Goal: Task Accomplishment & Management: Complete application form

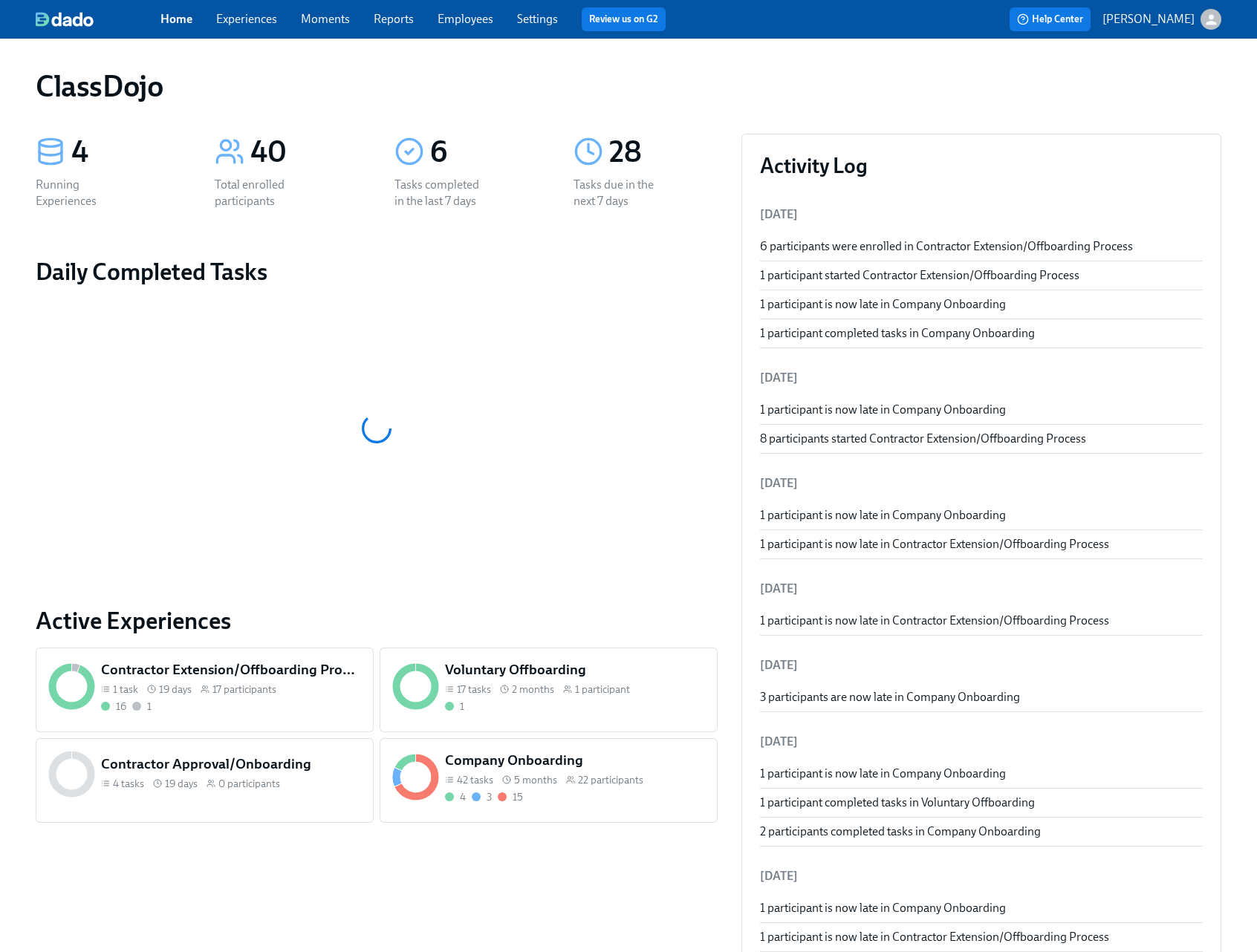
click at [601, 788] on div "Company Onboarding 42 tasks 5 months 22 participants 4 3 15" at bounding box center [574, 777] width 265 height 59
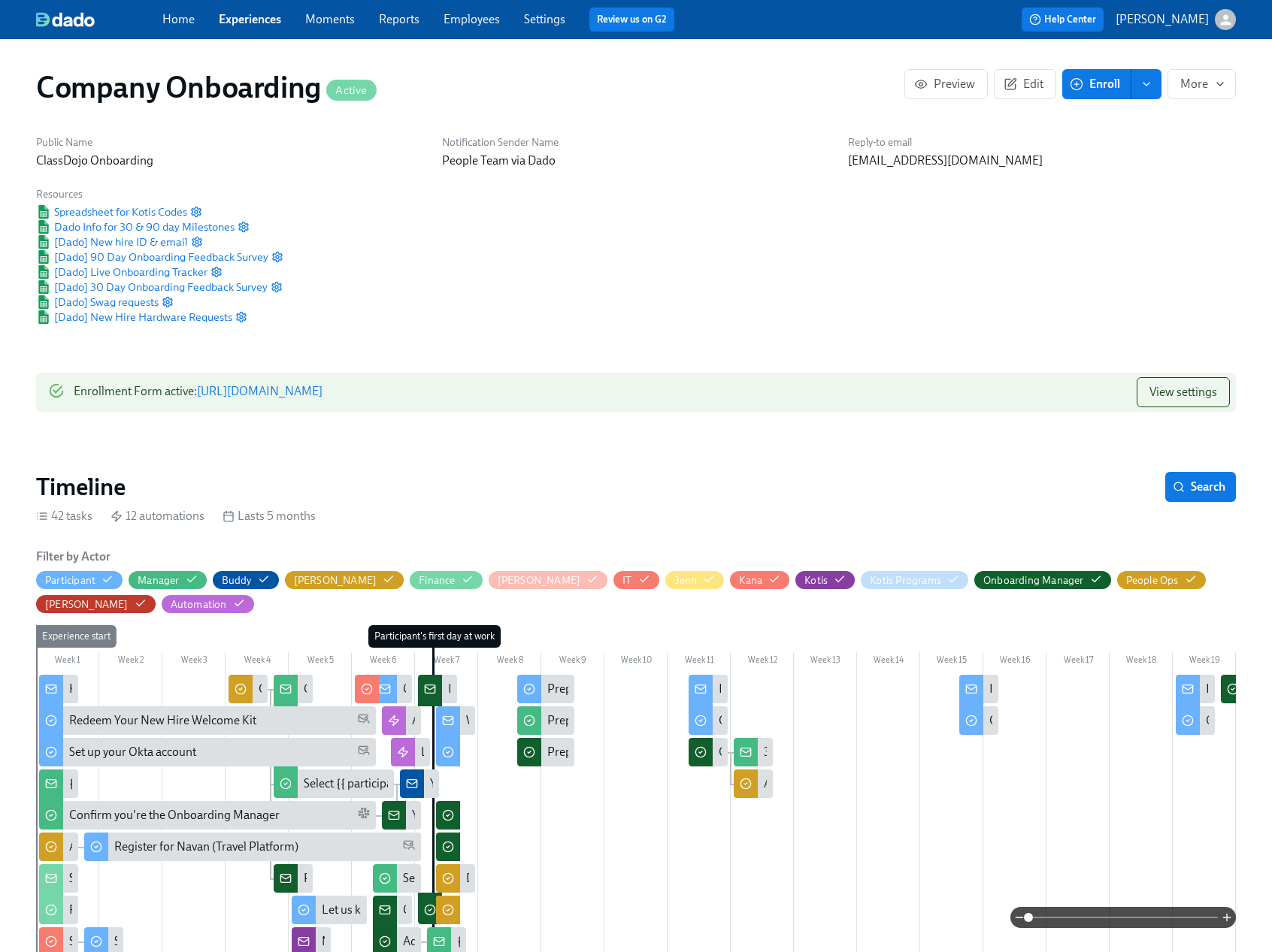
click at [1098, 74] on button "Enroll" at bounding box center [1097, 84] width 69 height 30
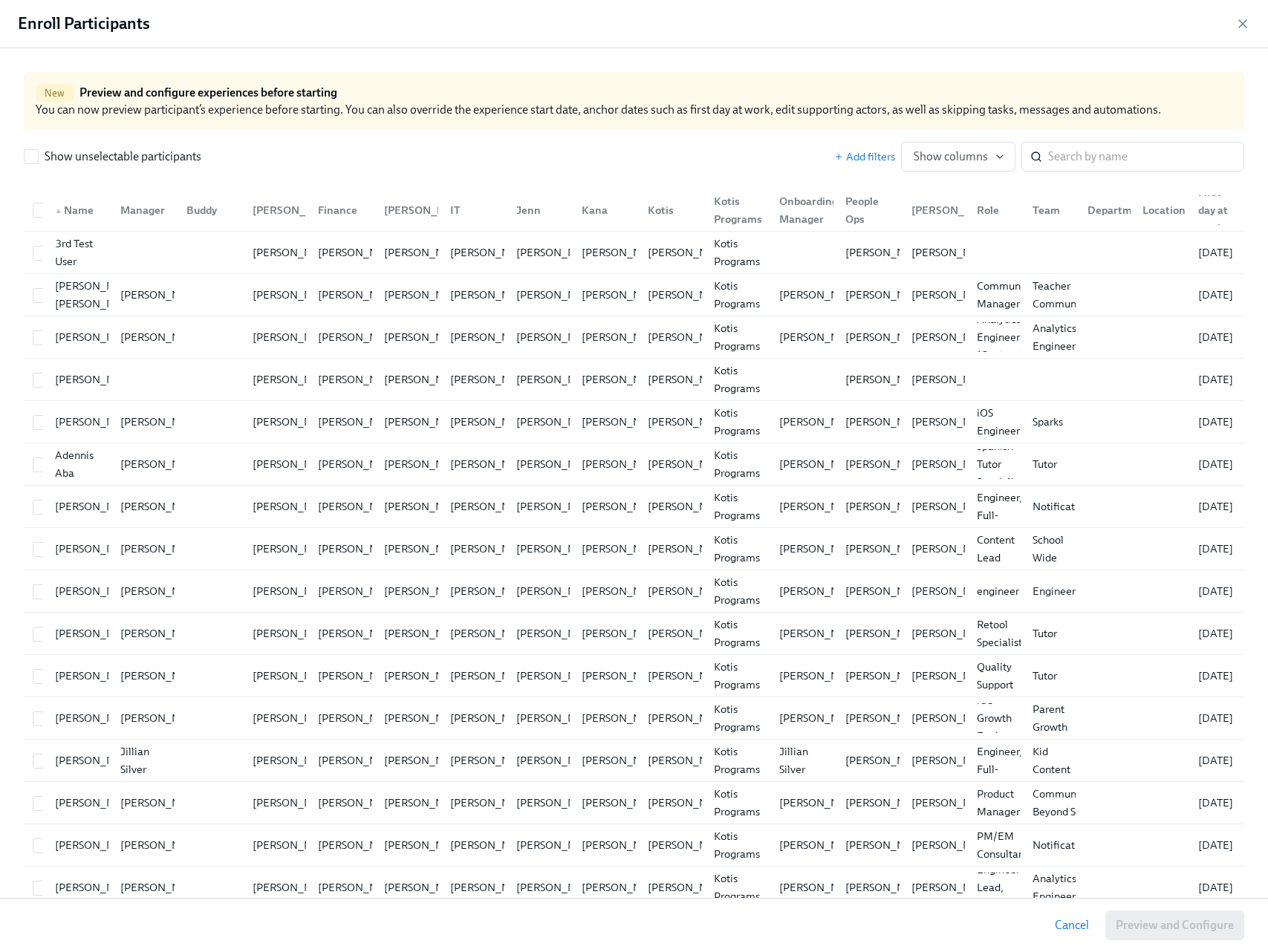
scroll to position [0, 21595]
click at [1058, 158] on input "search" at bounding box center [1146, 157] width 196 height 30
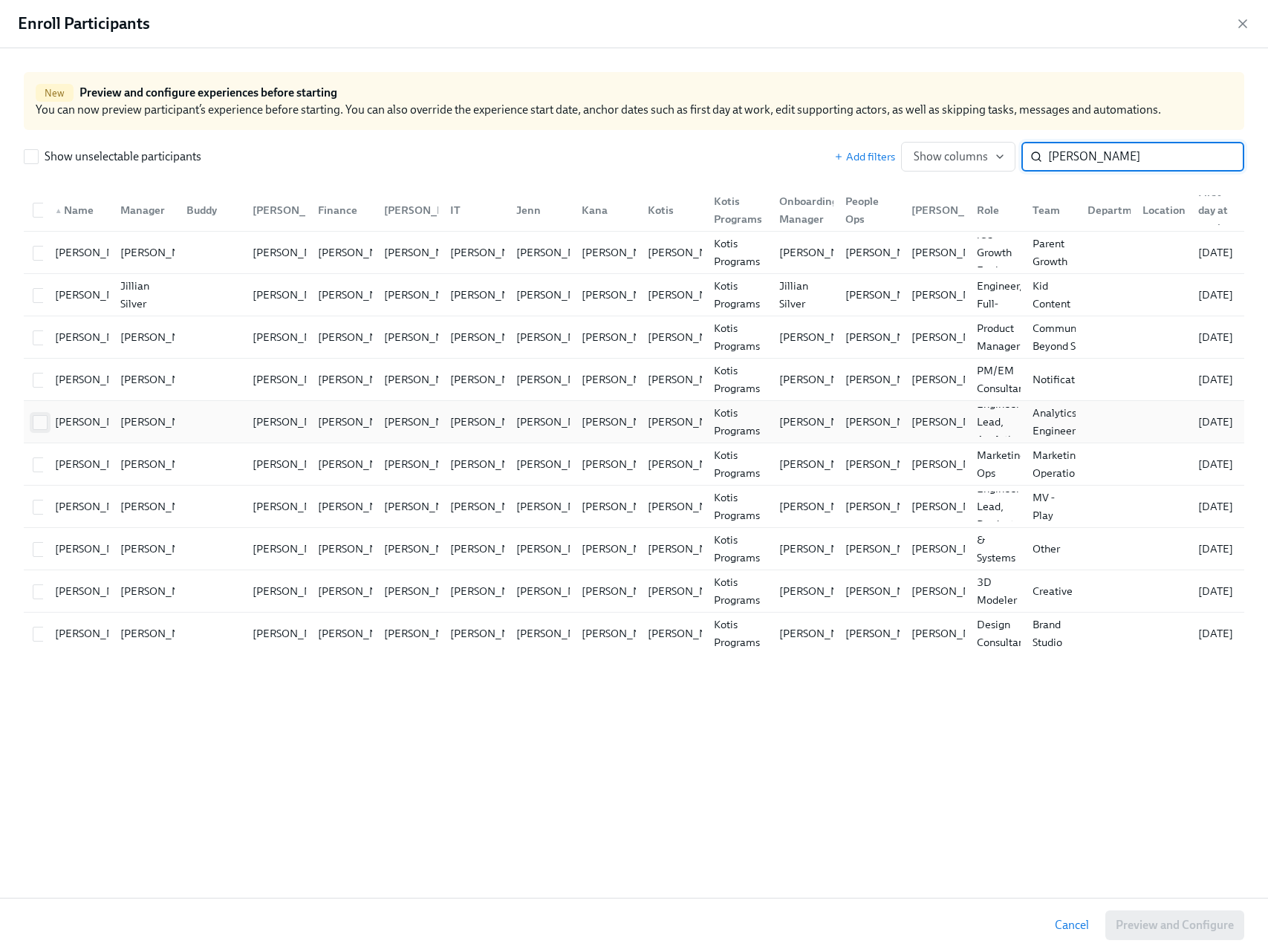
type input "alex"
click at [36, 428] on input "checkbox" at bounding box center [40, 423] width 13 height 13
checkbox input "true"
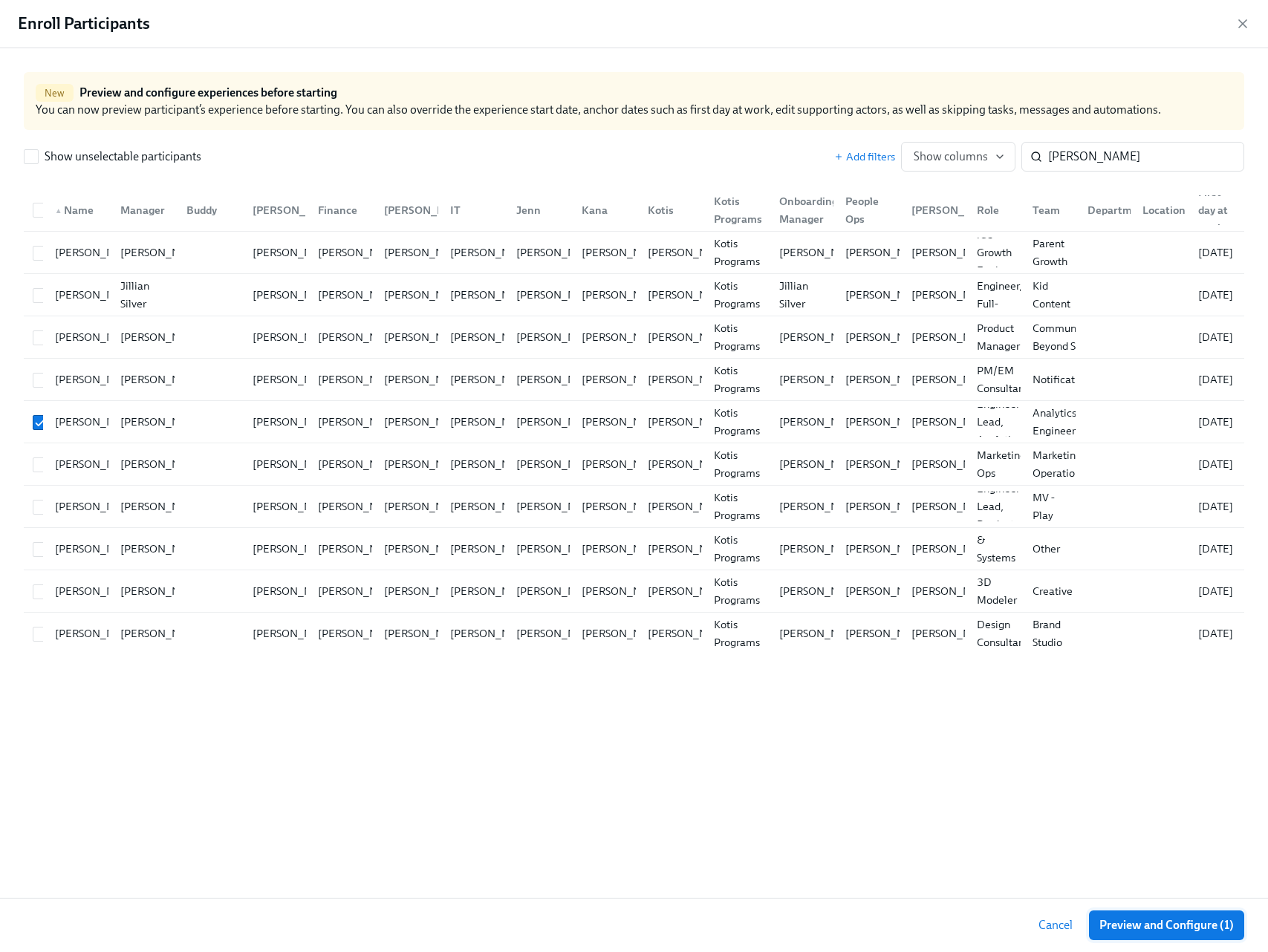
click at [1153, 929] on span "Preview and Configure (1)" at bounding box center [1167, 925] width 135 height 15
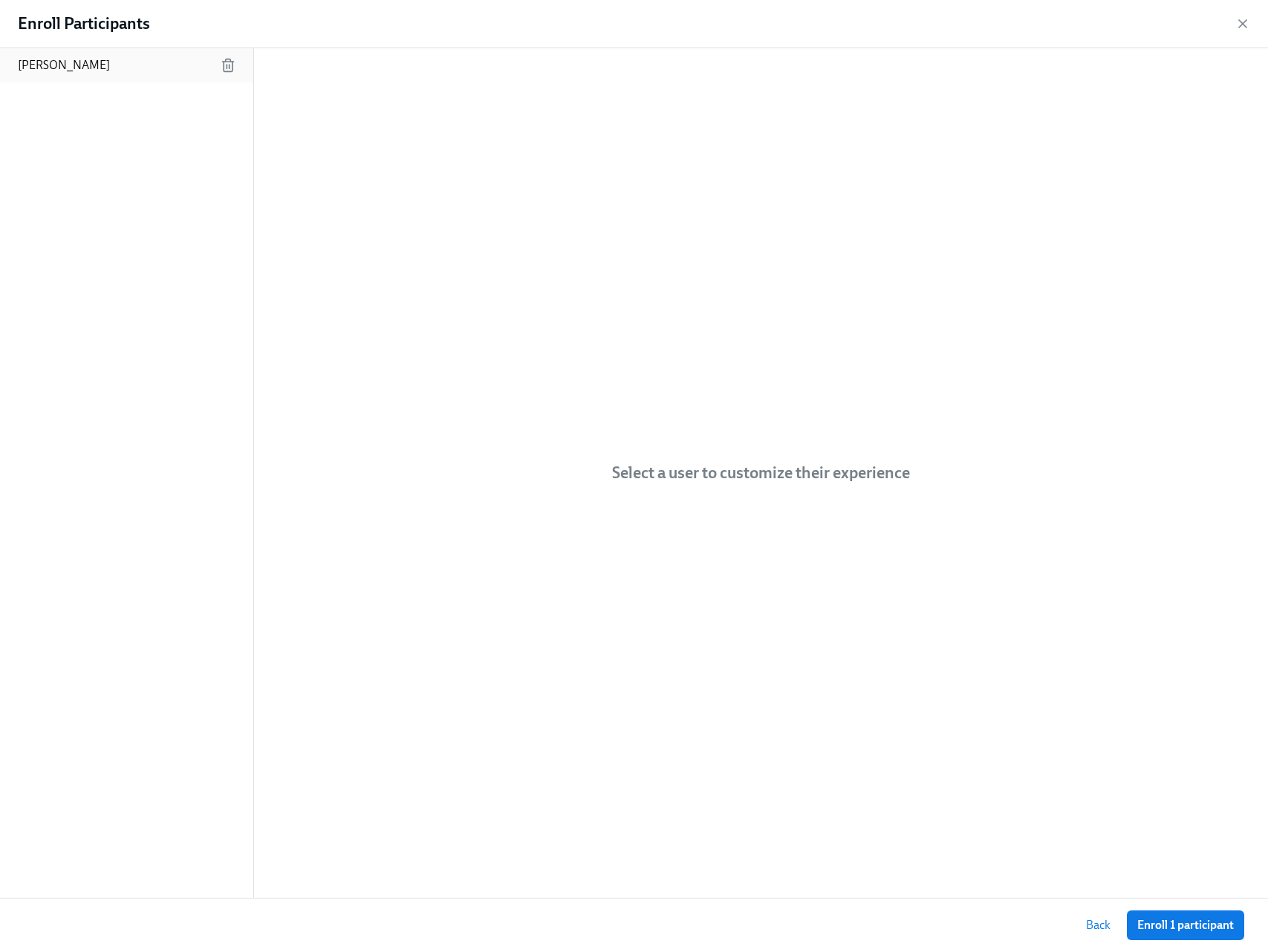
click at [55, 65] on p "Alex Welch" at bounding box center [64, 66] width 92 height 17
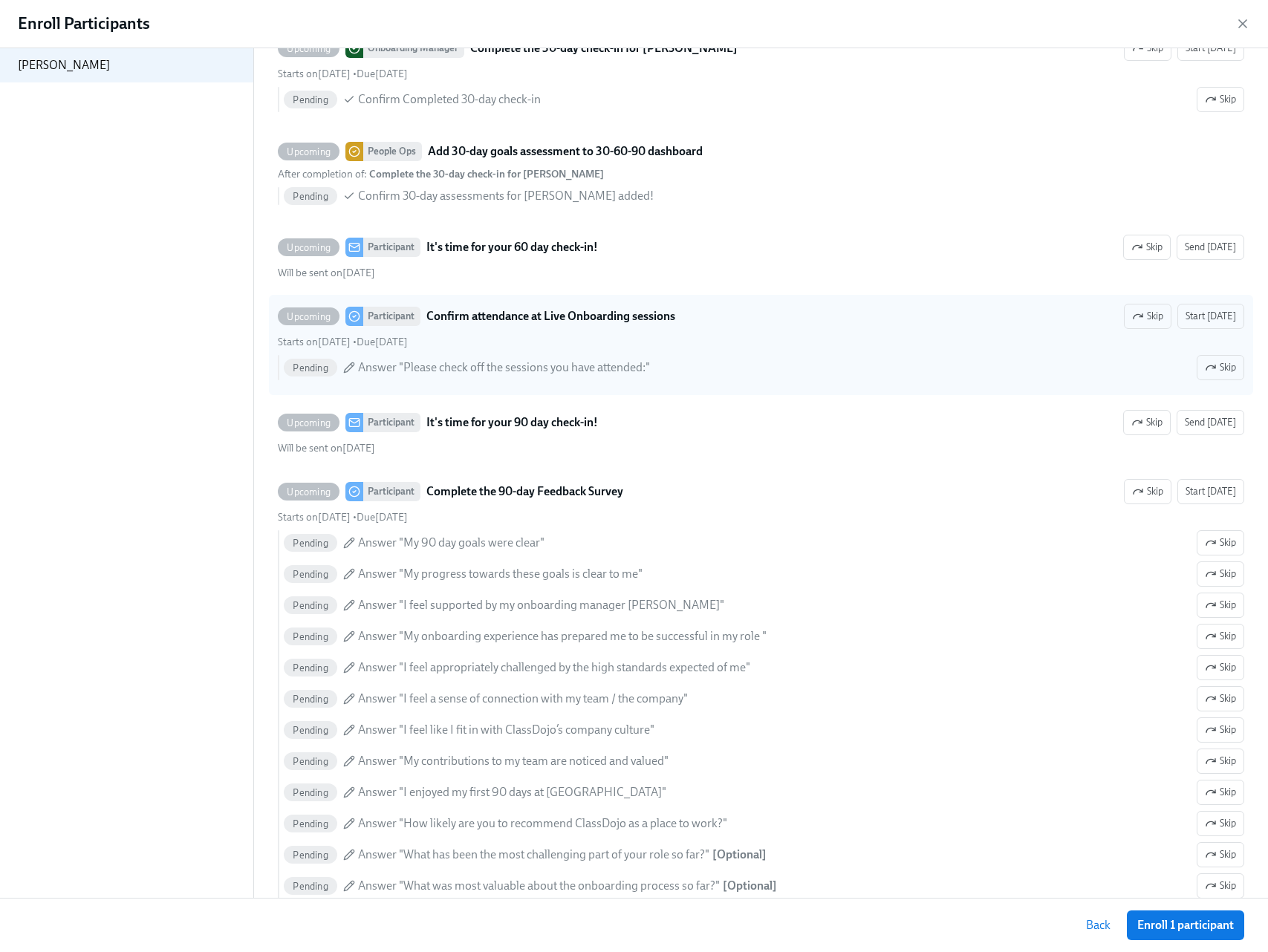
scroll to position [6243, 0]
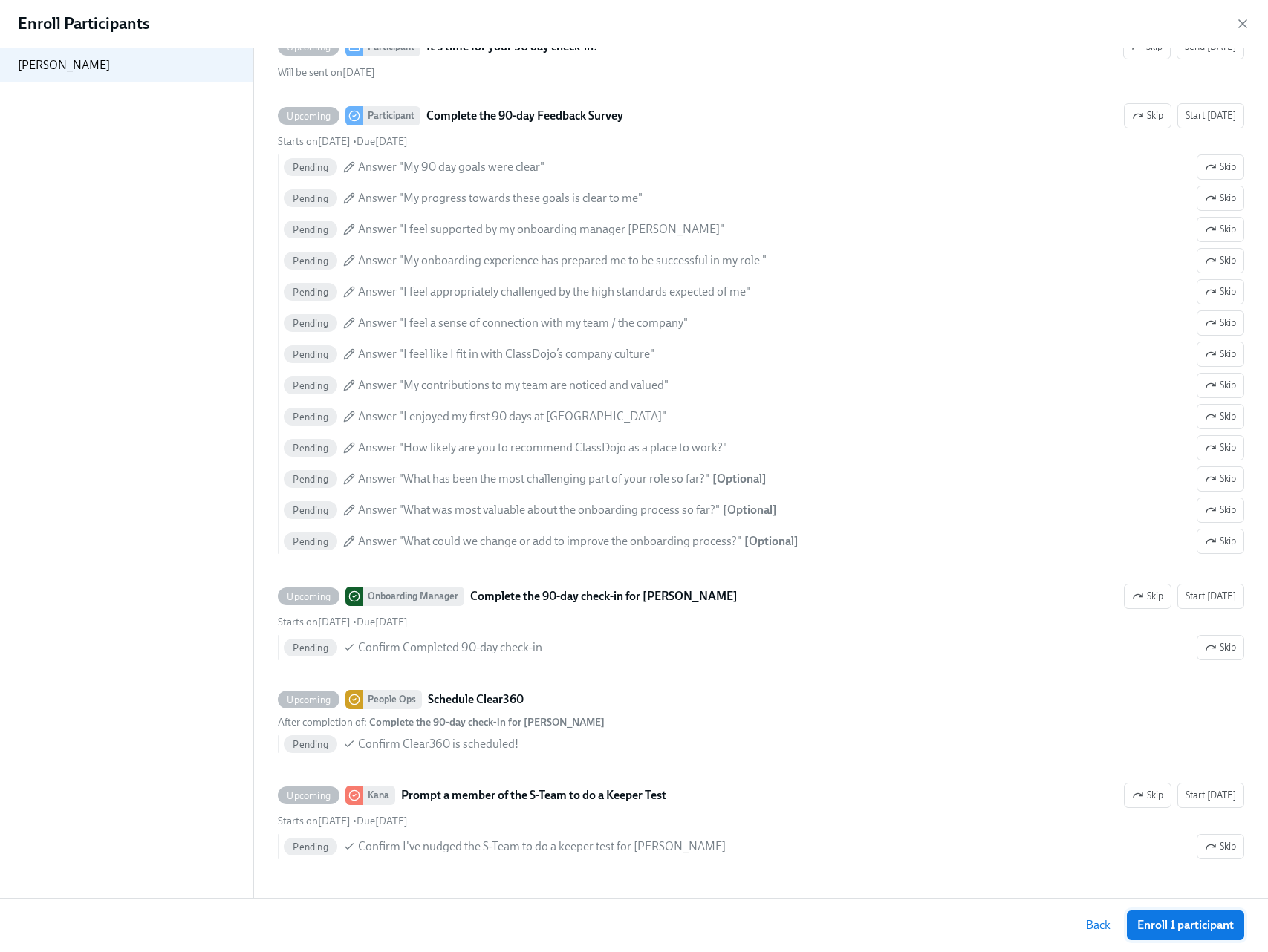
click at [1184, 926] on span "Enroll 1 participant" at bounding box center [1186, 925] width 97 height 15
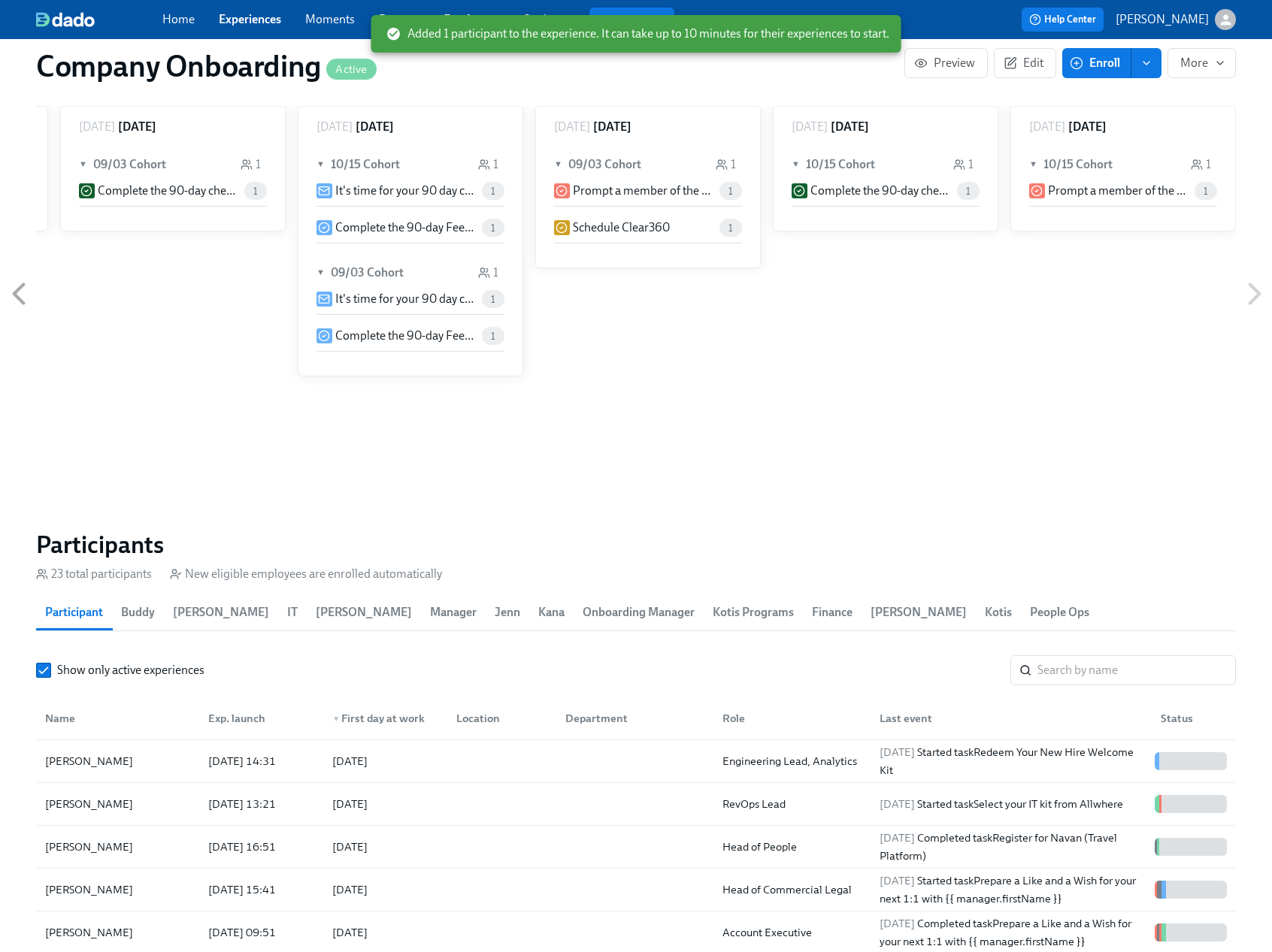
scroll to position [1728, 0]
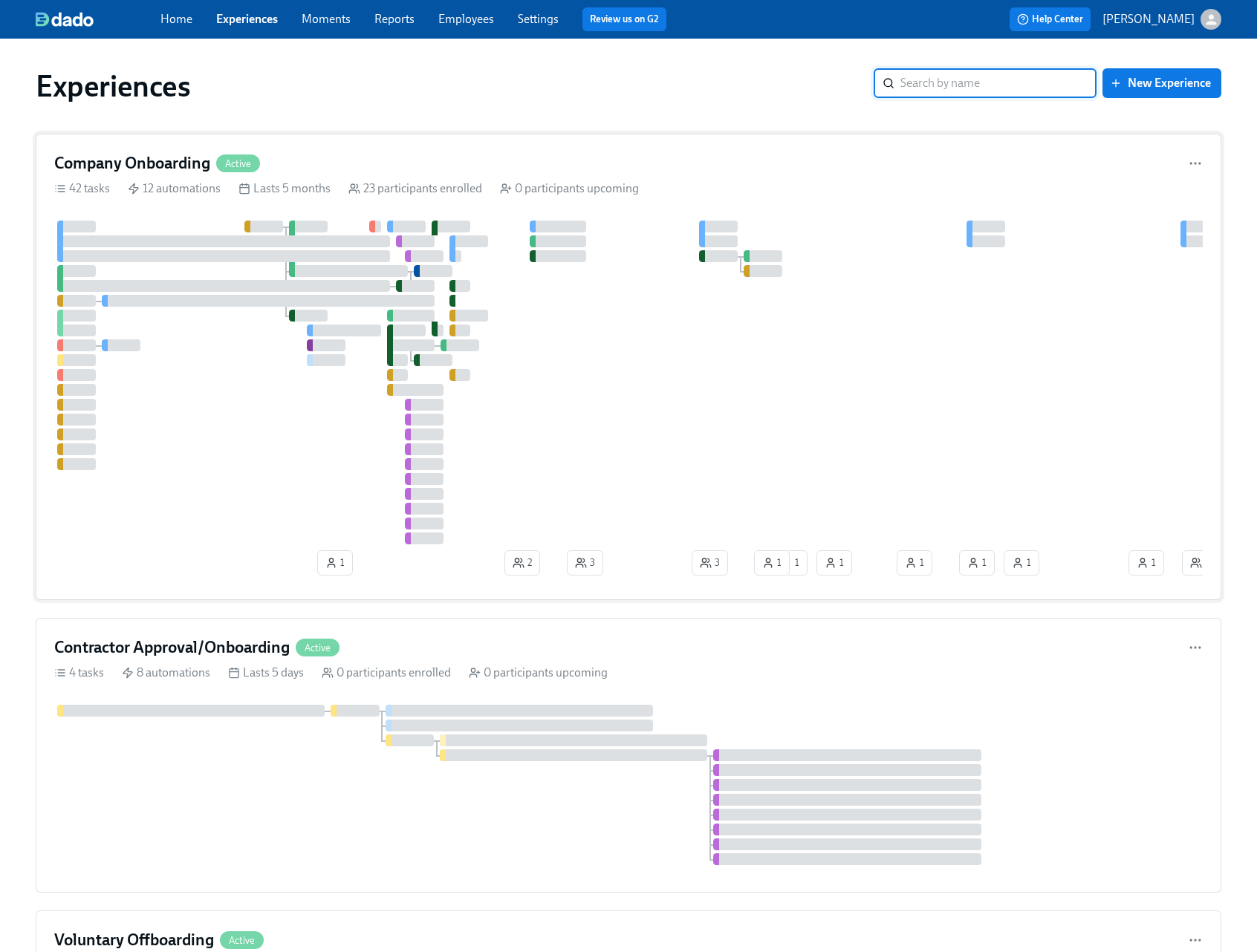
click at [760, 181] on div "42 tasks 12 automations Lasts 5 months 23 participants enrolled 0 participants …" at bounding box center [629, 189] width 1149 height 17
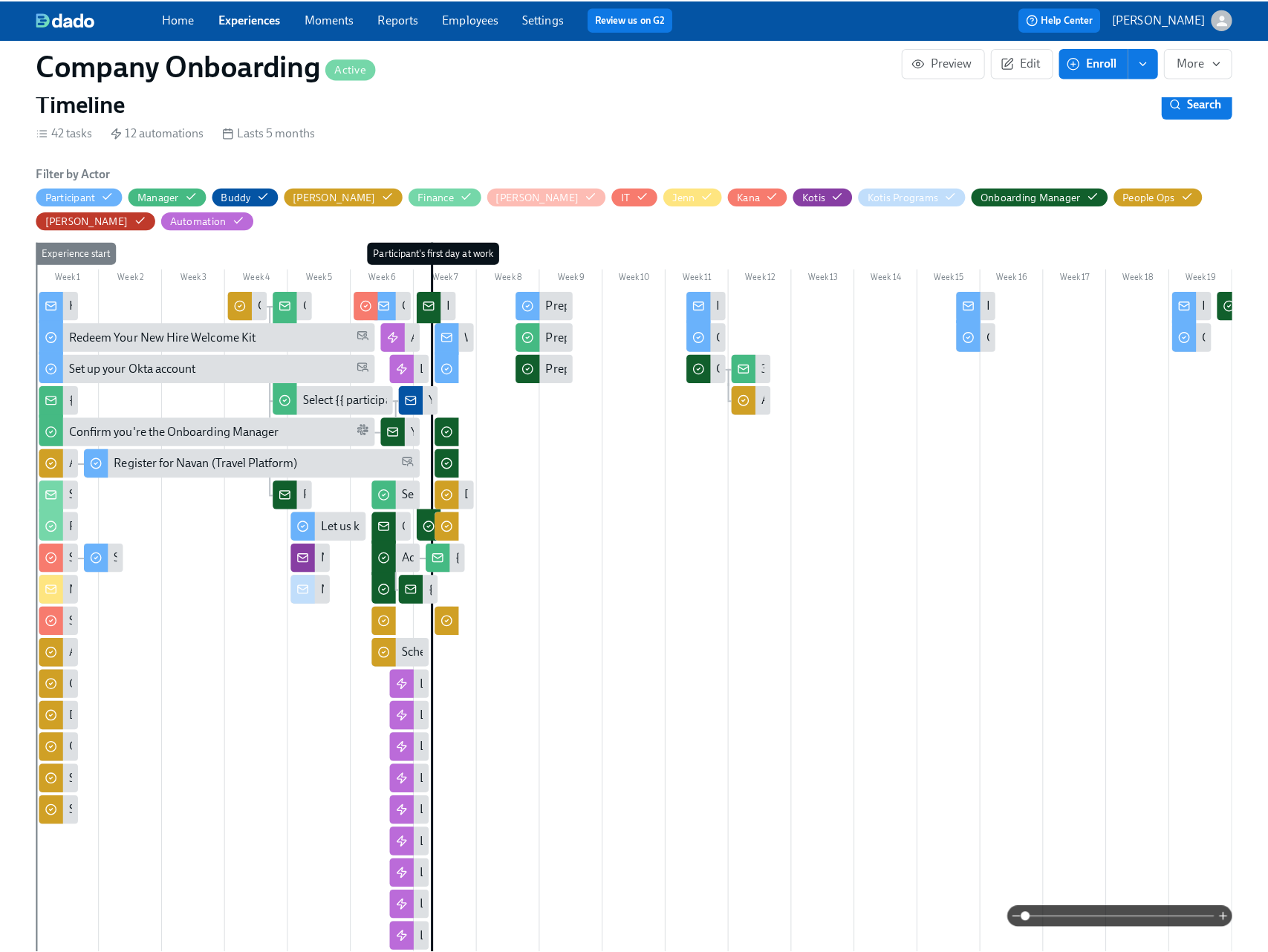
scroll to position [359, 0]
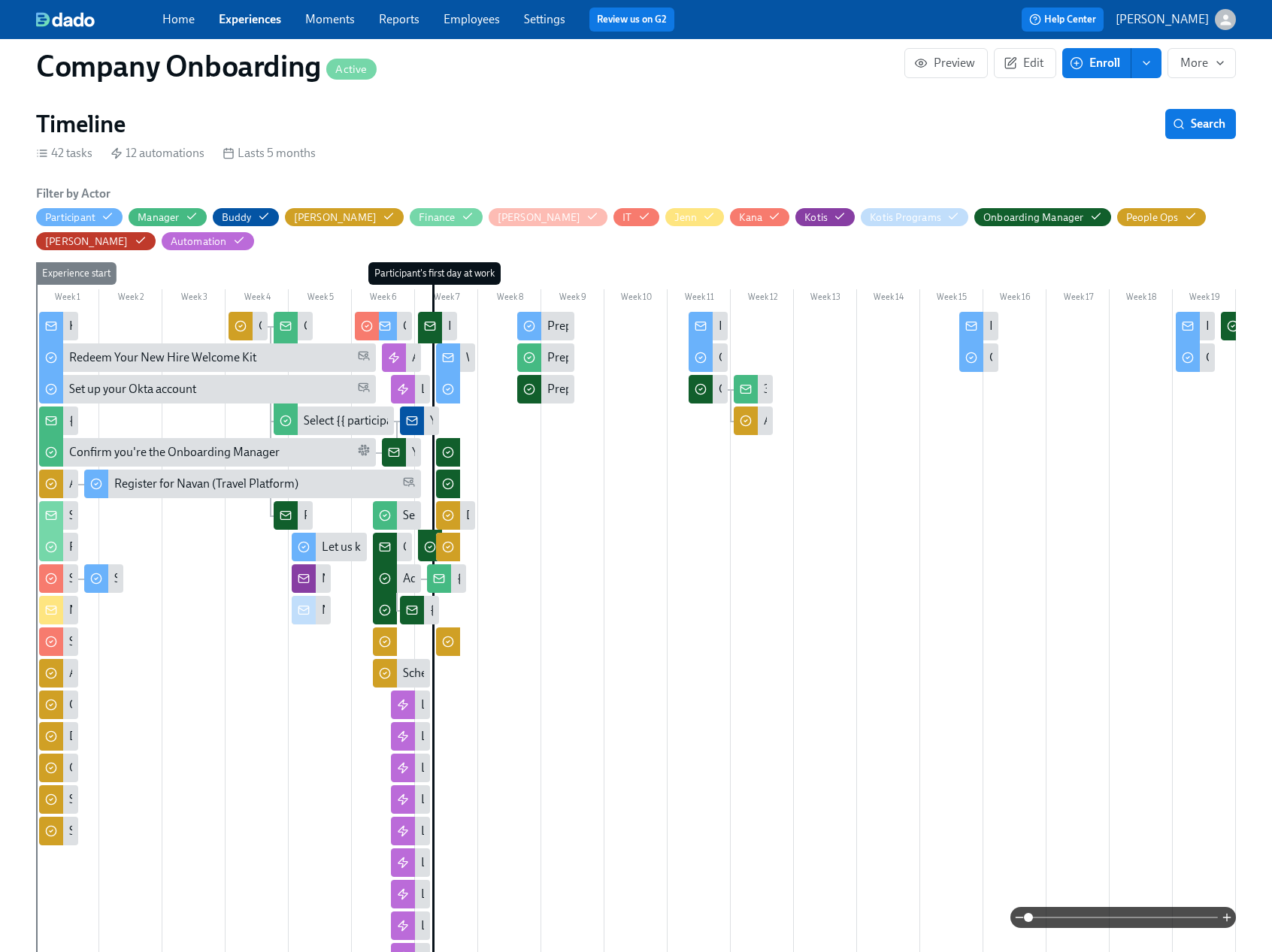
click at [1109, 63] on span "Enroll" at bounding box center [1096, 64] width 48 height 15
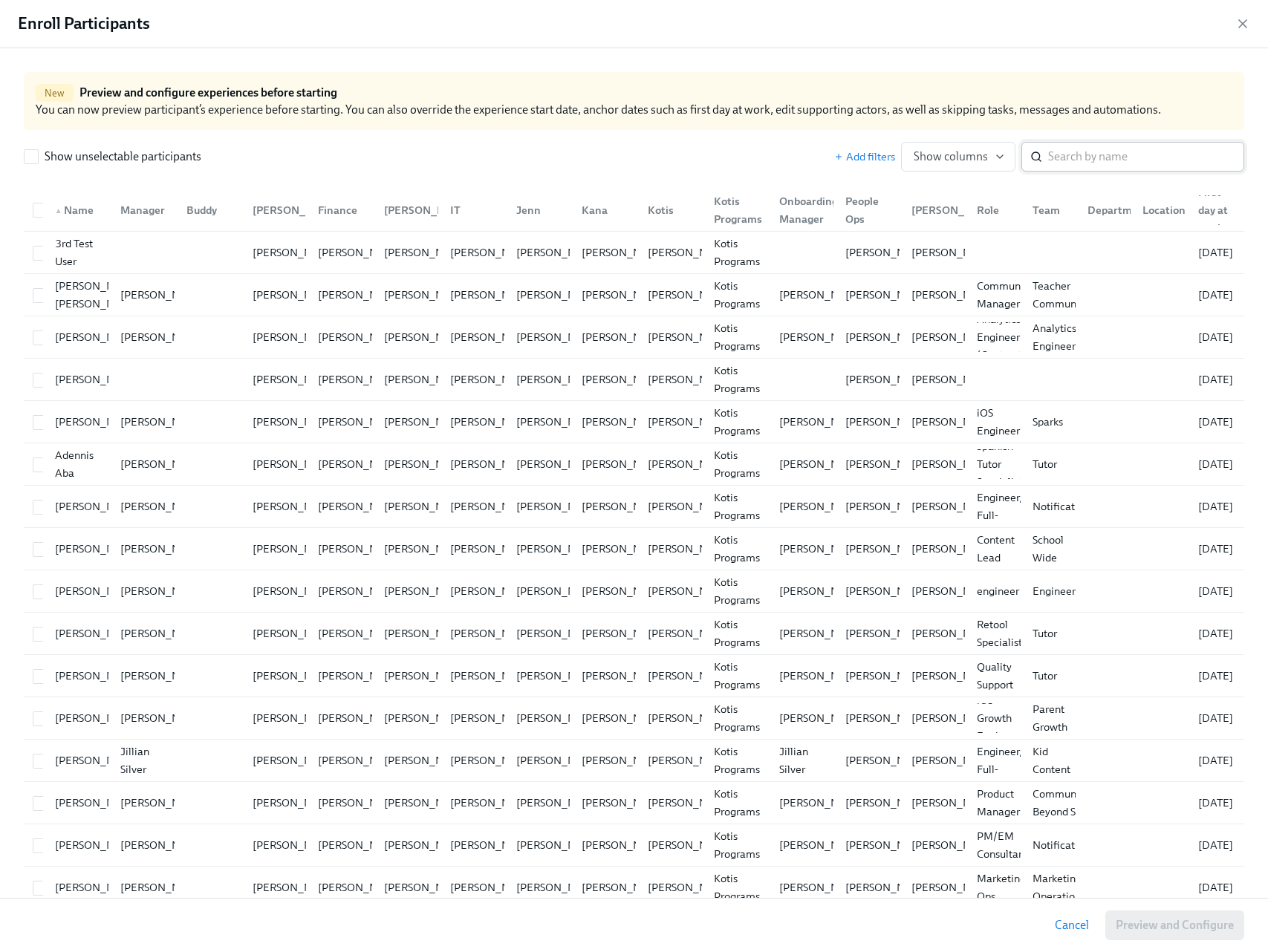
click at [1111, 143] on input "search" at bounding box center [1146, 157] width 196 height 30
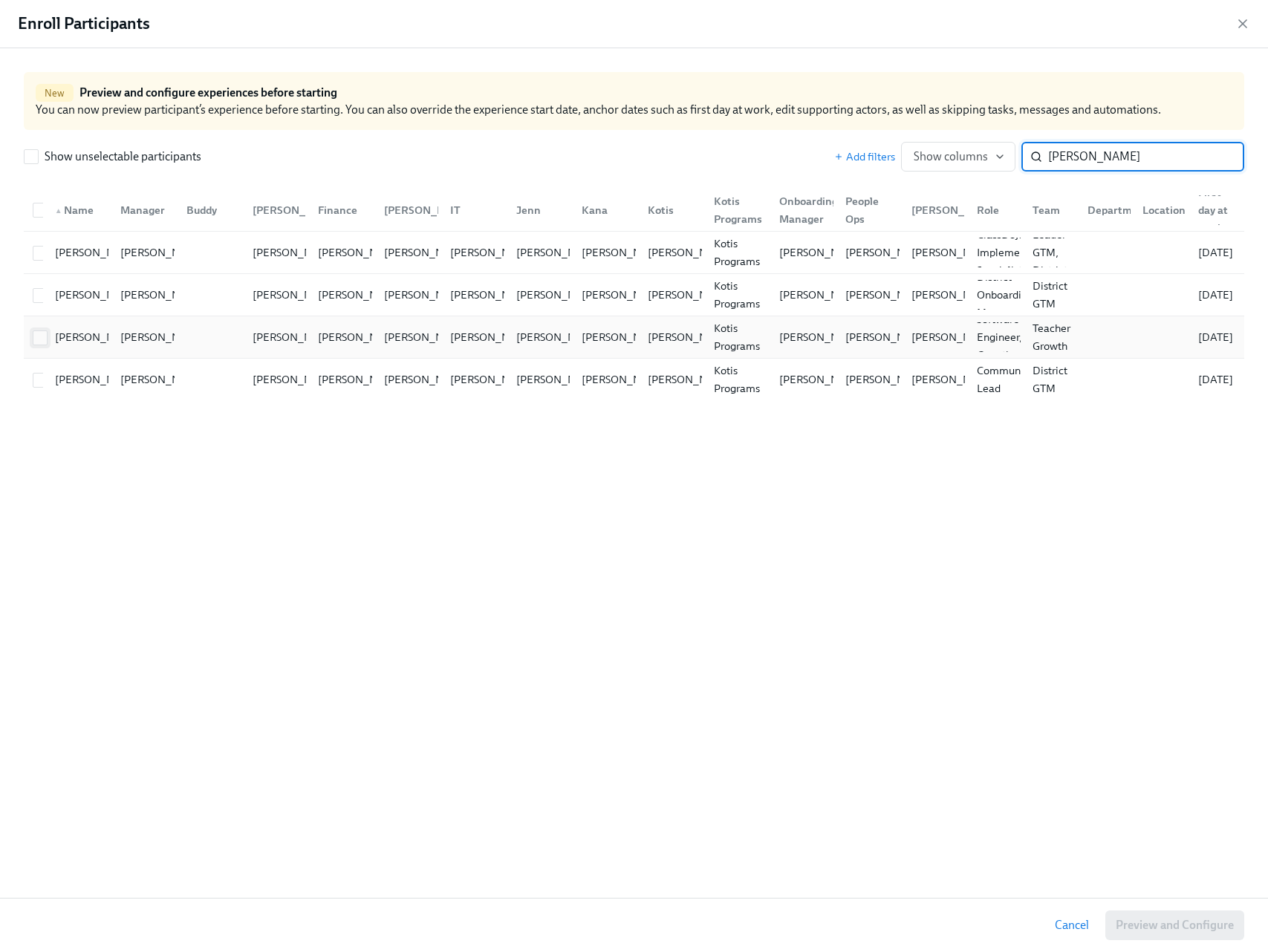
type input "ashley"
click at [39, 338] on input "checkbox" at bounding box center [40, 338] width 13 height 13
checkbox input "true"
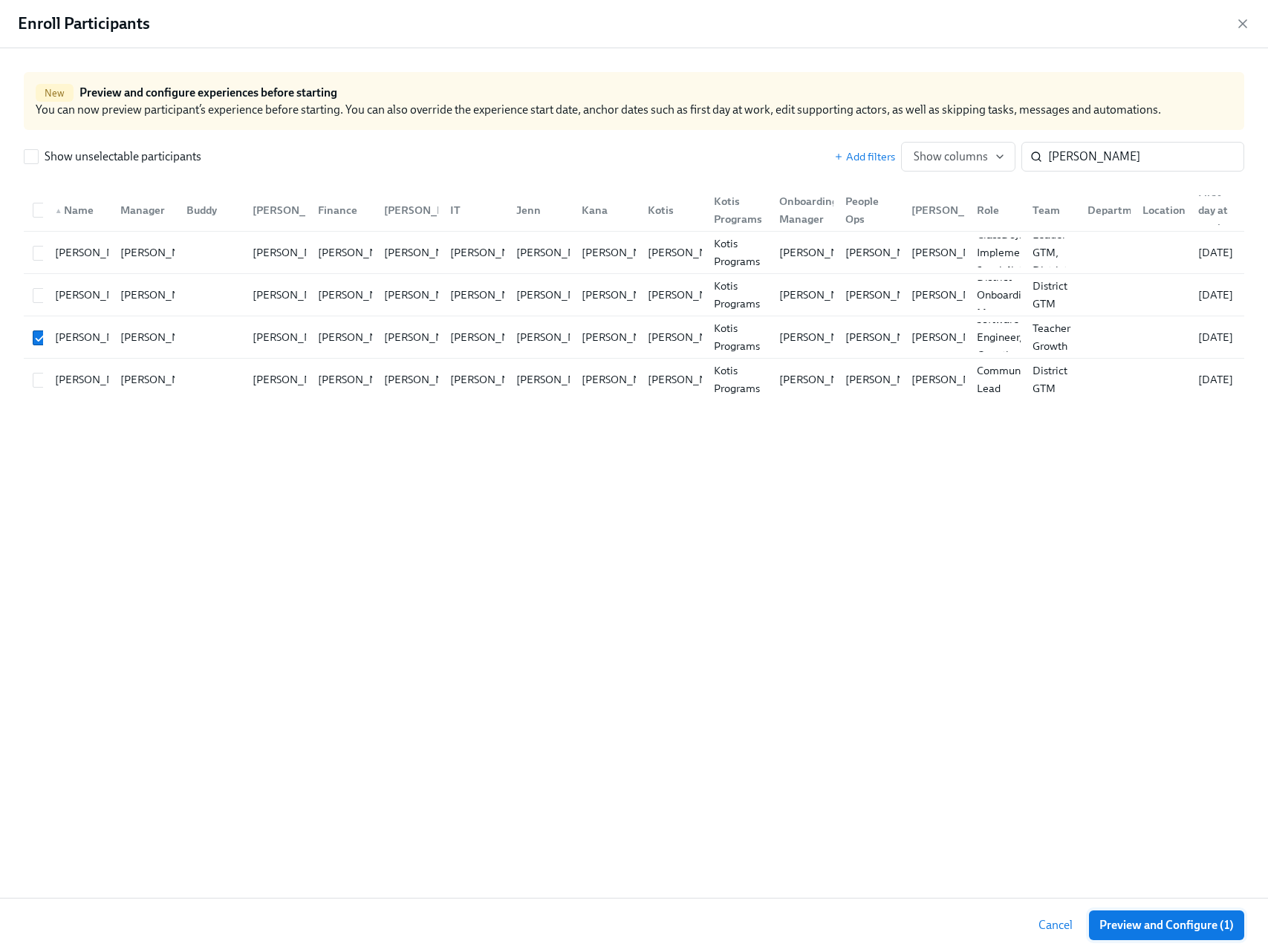
click at [1142, 935] on button "Preview and Configure (1)" at bounding box center [1166, 925] width 155 height 30
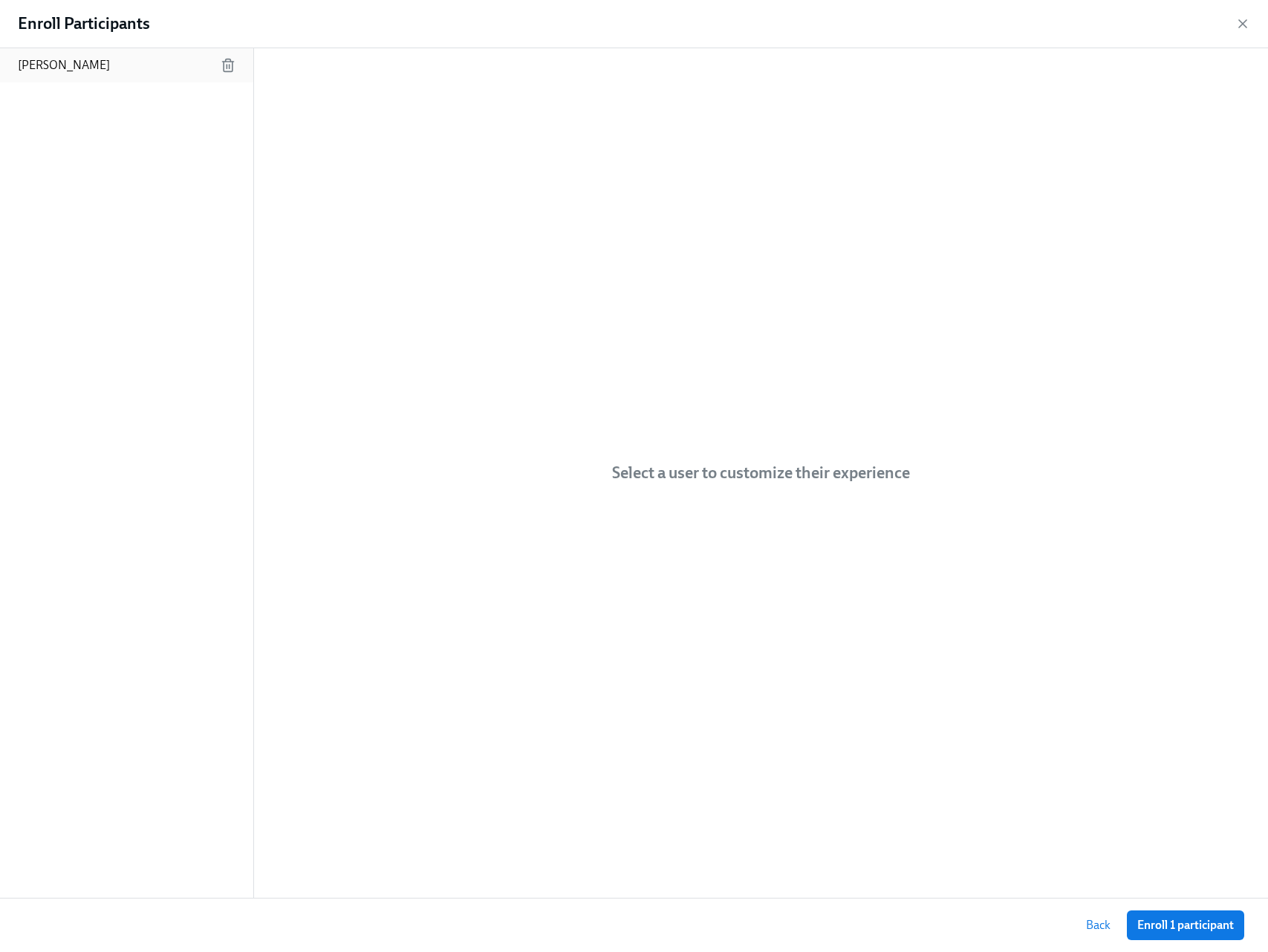
click at [41, 73] on p "Ashley Ramsey" at bounding box center [64, 66] width 92 height 17
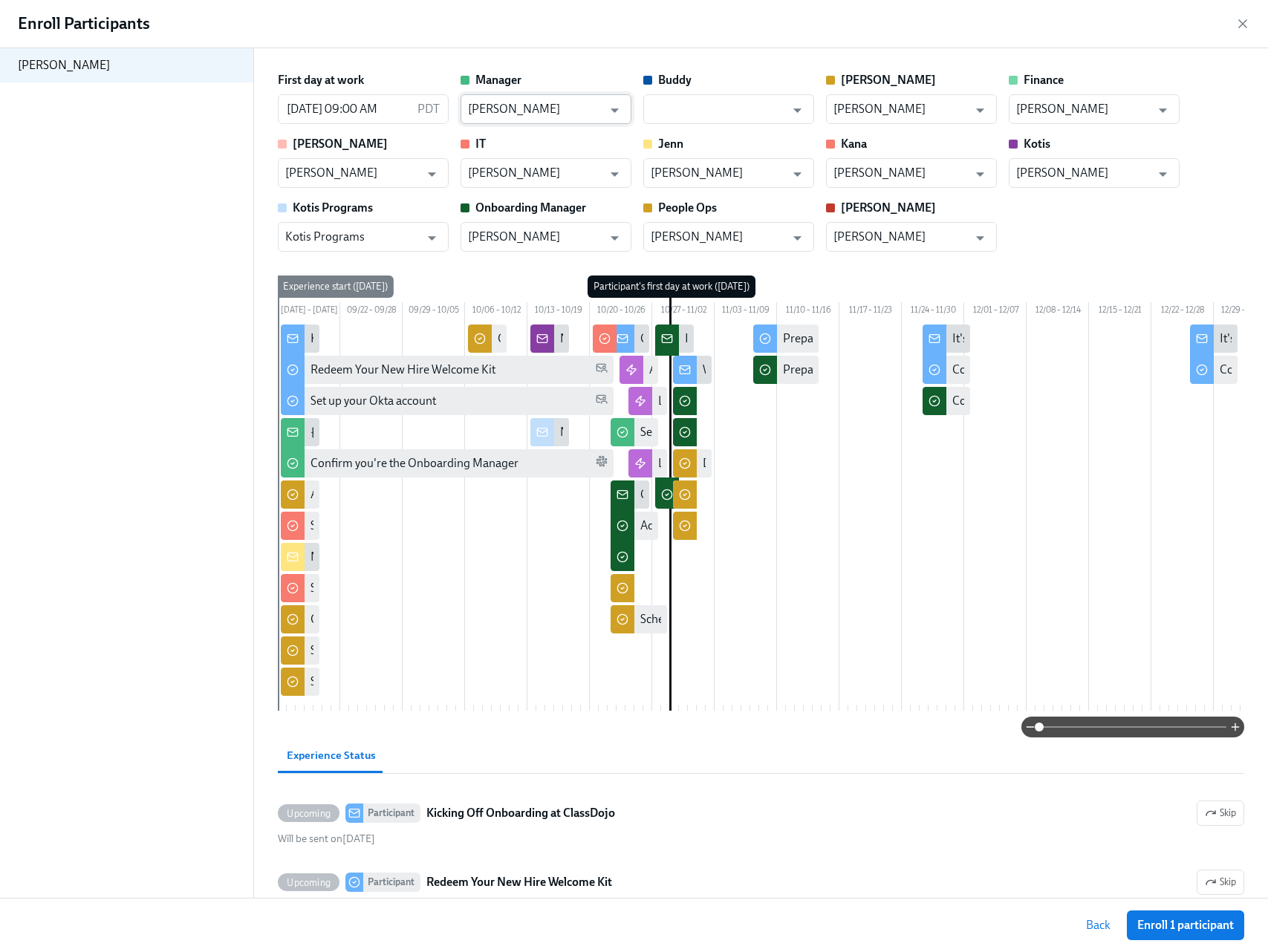
click at [585, 114] on input "Bernie Zang" at bounding box center [536, 109] width 135 height 30
click at [580, 149] on li "Priscila Bey" at bounding box center [546, 145] width 171 height 25
type input "Priscila Bey"
click at [546, 236] on input "Bernie Zang" at bounding box center [536, 237] width 135 height 30
click at [559, 270] on li "Priscila Bey" at bounding box center [546, 272] width 171 height 25
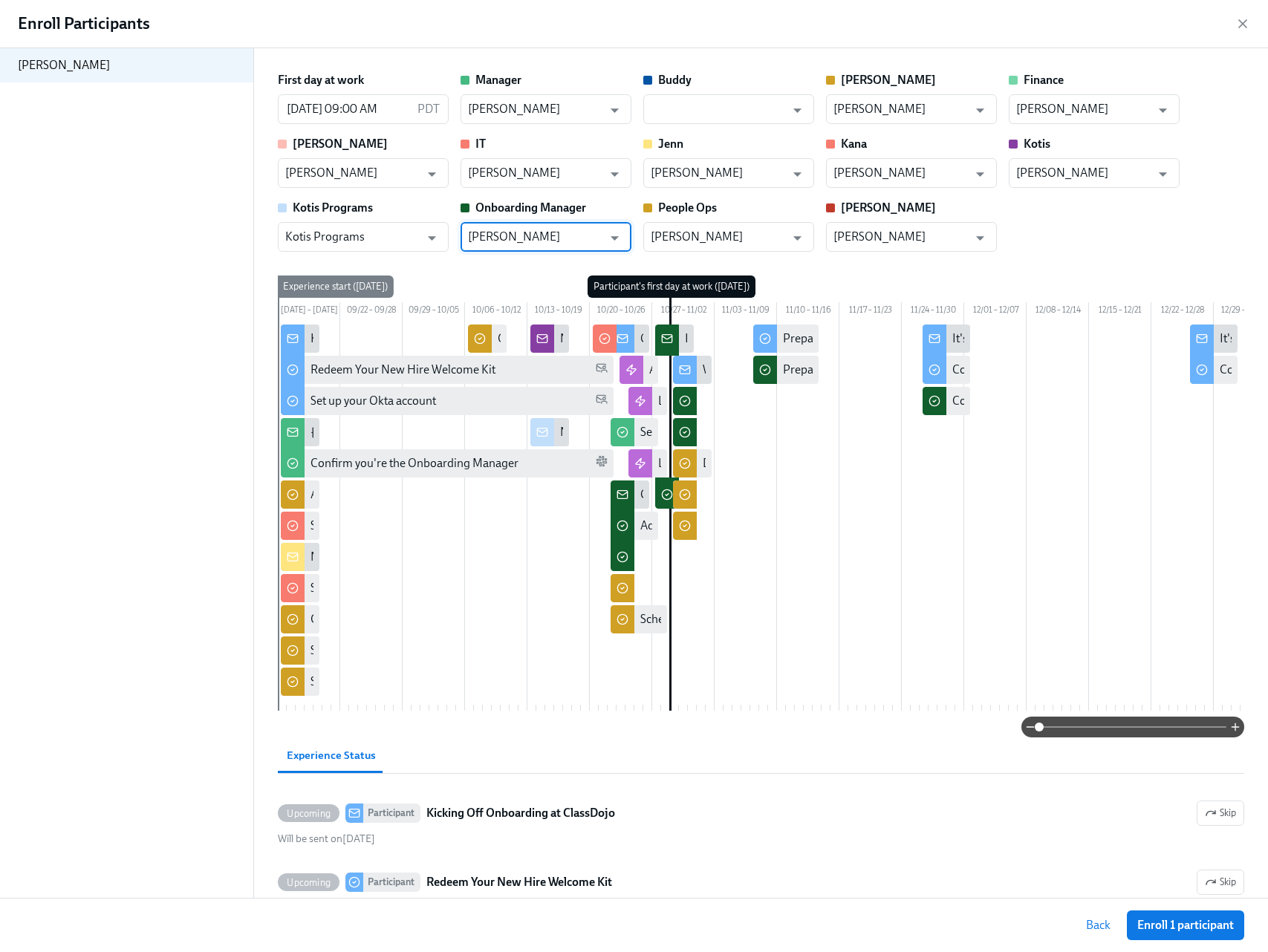
type input "Priscila Bey"
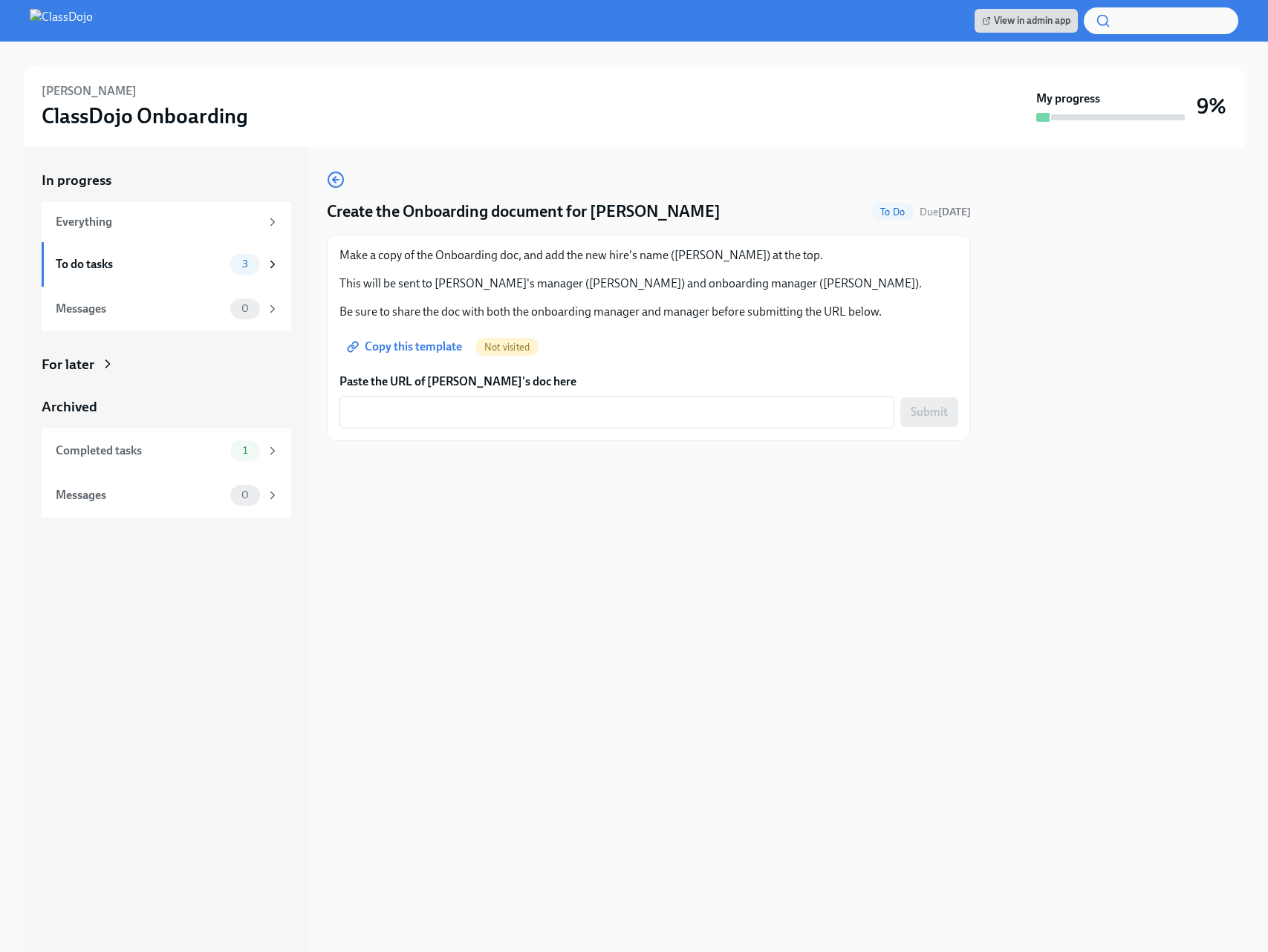
click at [436, 344] on span "Copy this template" at bounding box center [405, 347] width 112 height 15
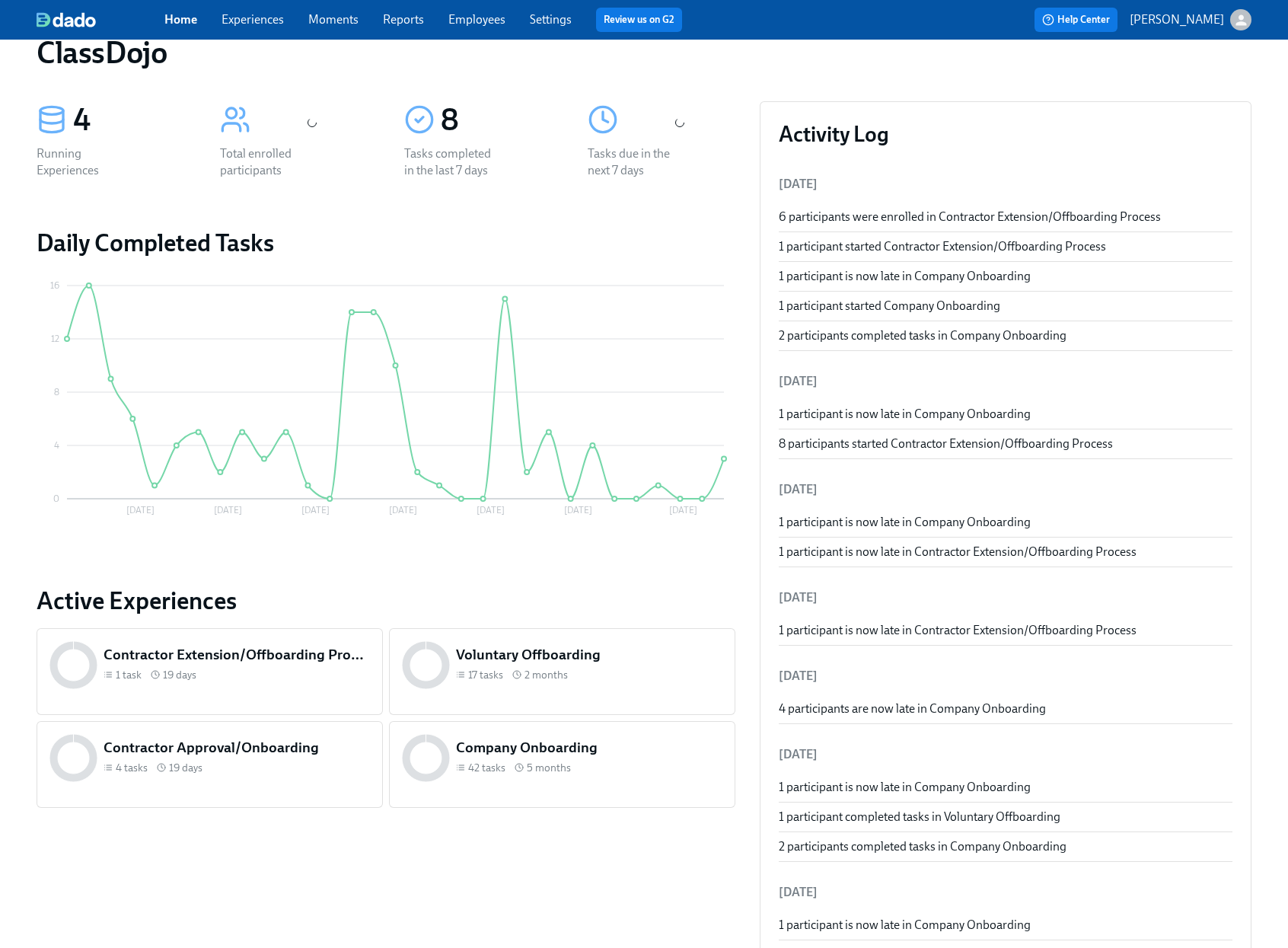
scroll to position [99, 0]
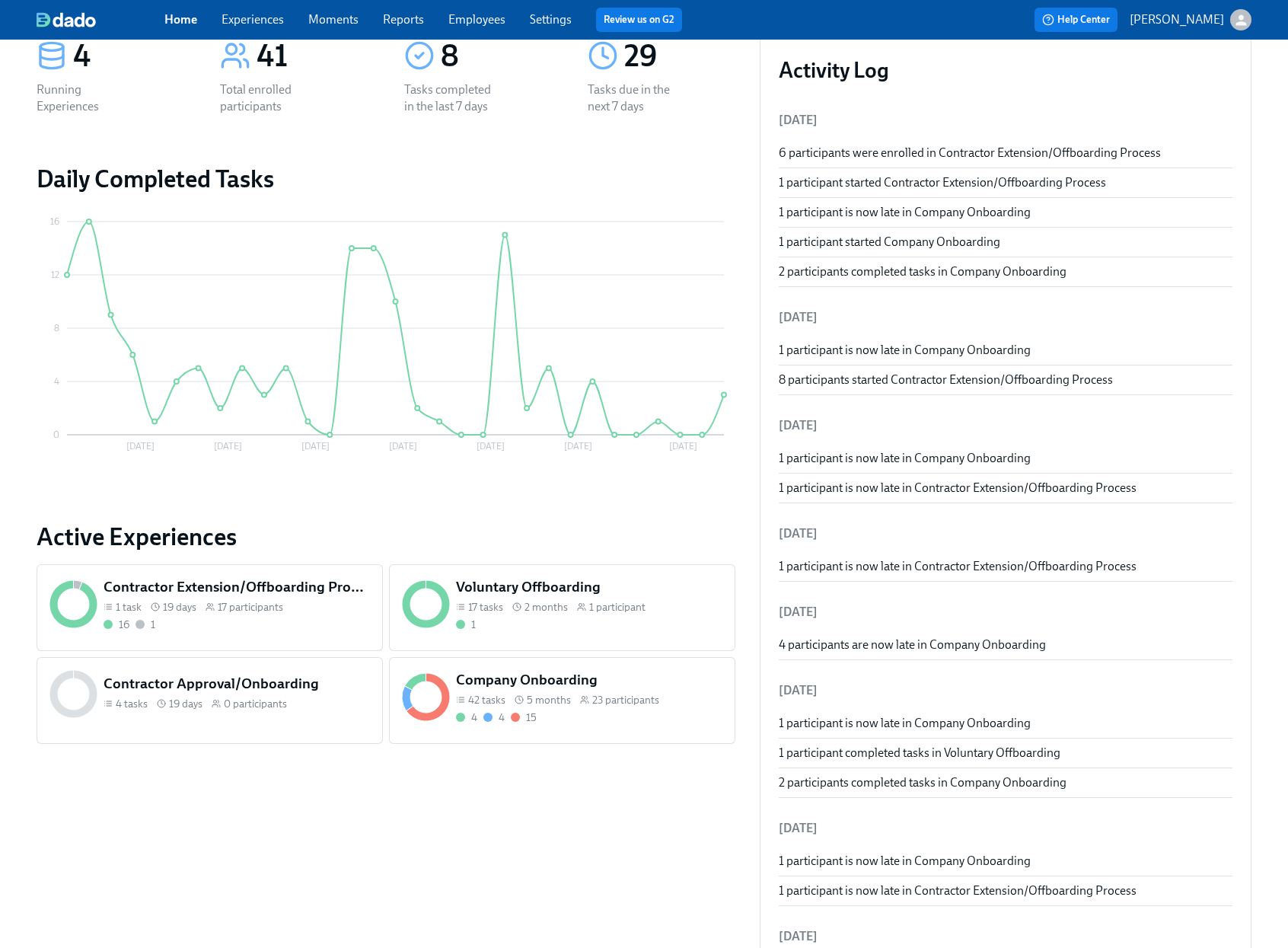
click at [605, 617] on div "1" at bounding box center [589, 623] width 266 height 14
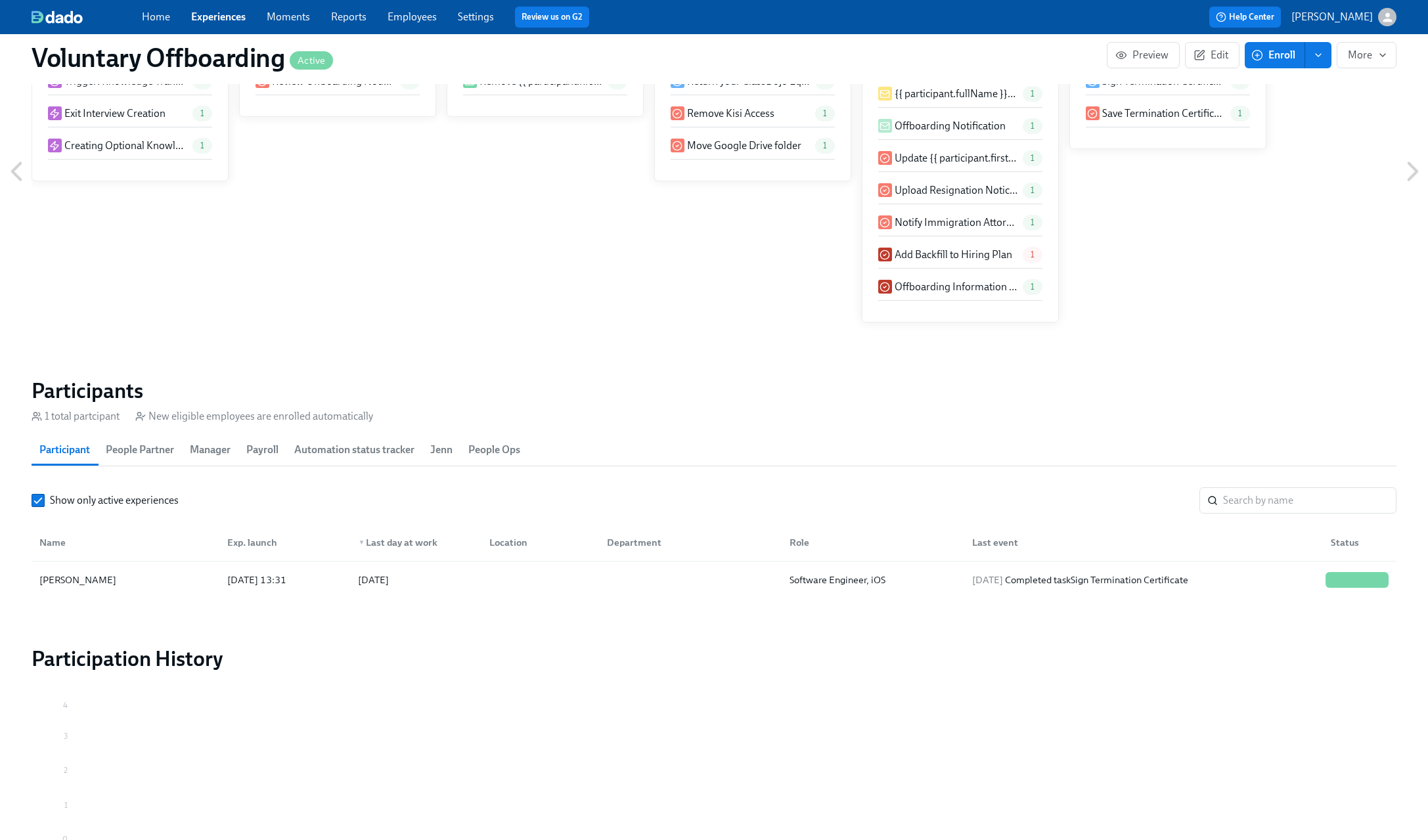
scroll to position [978, 0]
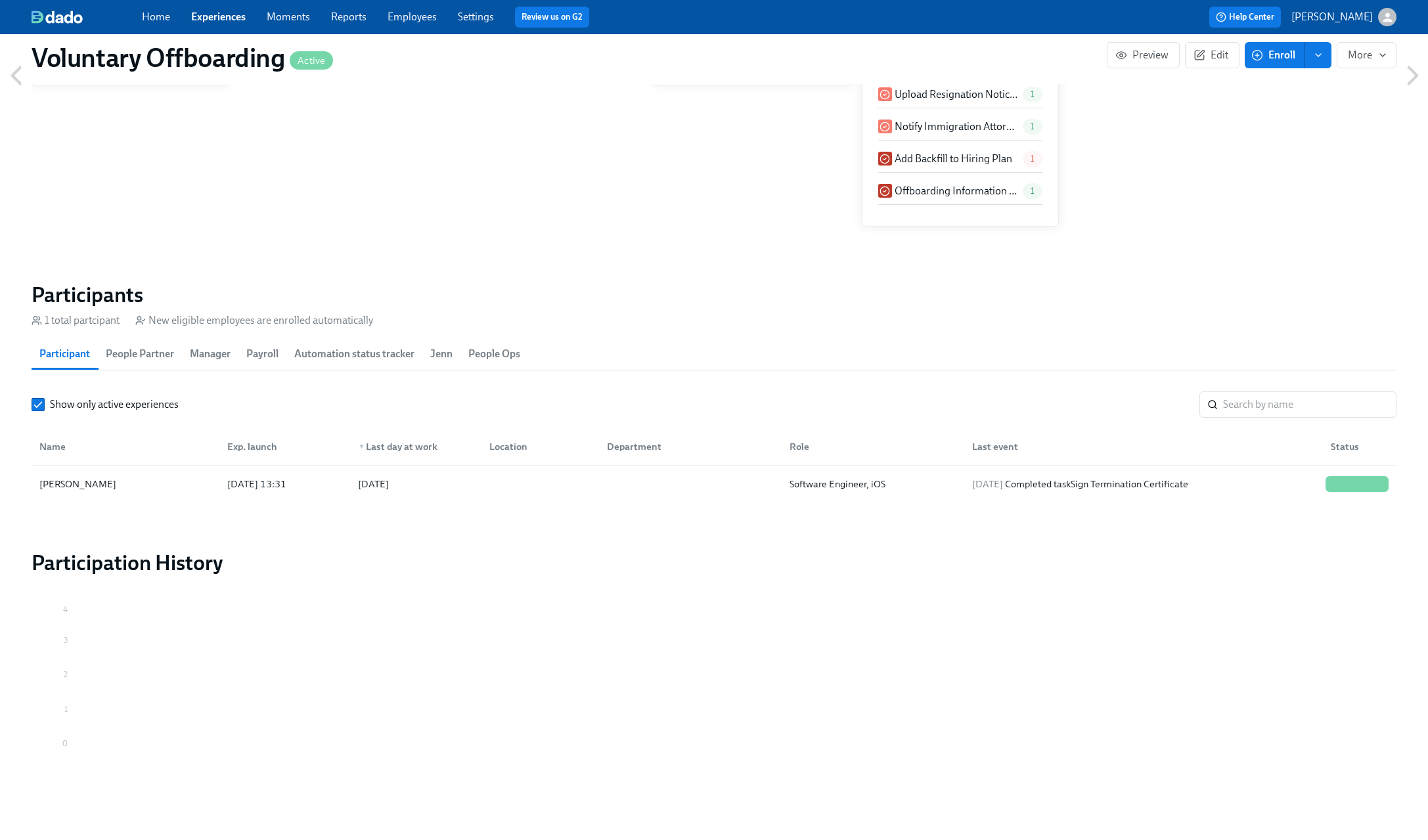
click at [417, 13] on link "Employees" at bounding box center [412, 16] width 49 height 12
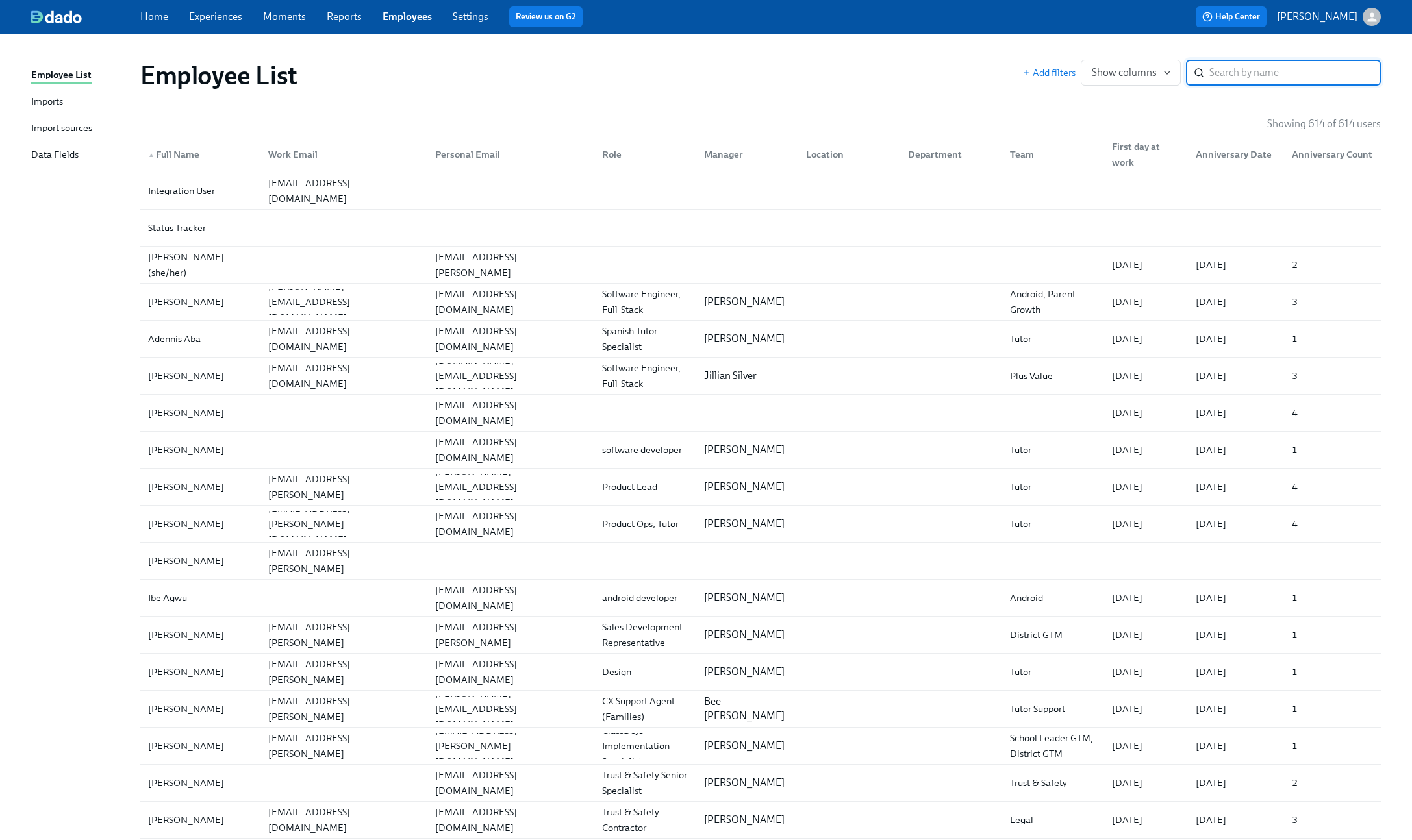
click at [278, 15] on link "Moments" at bounding box center [284, 16] width 43 height 12
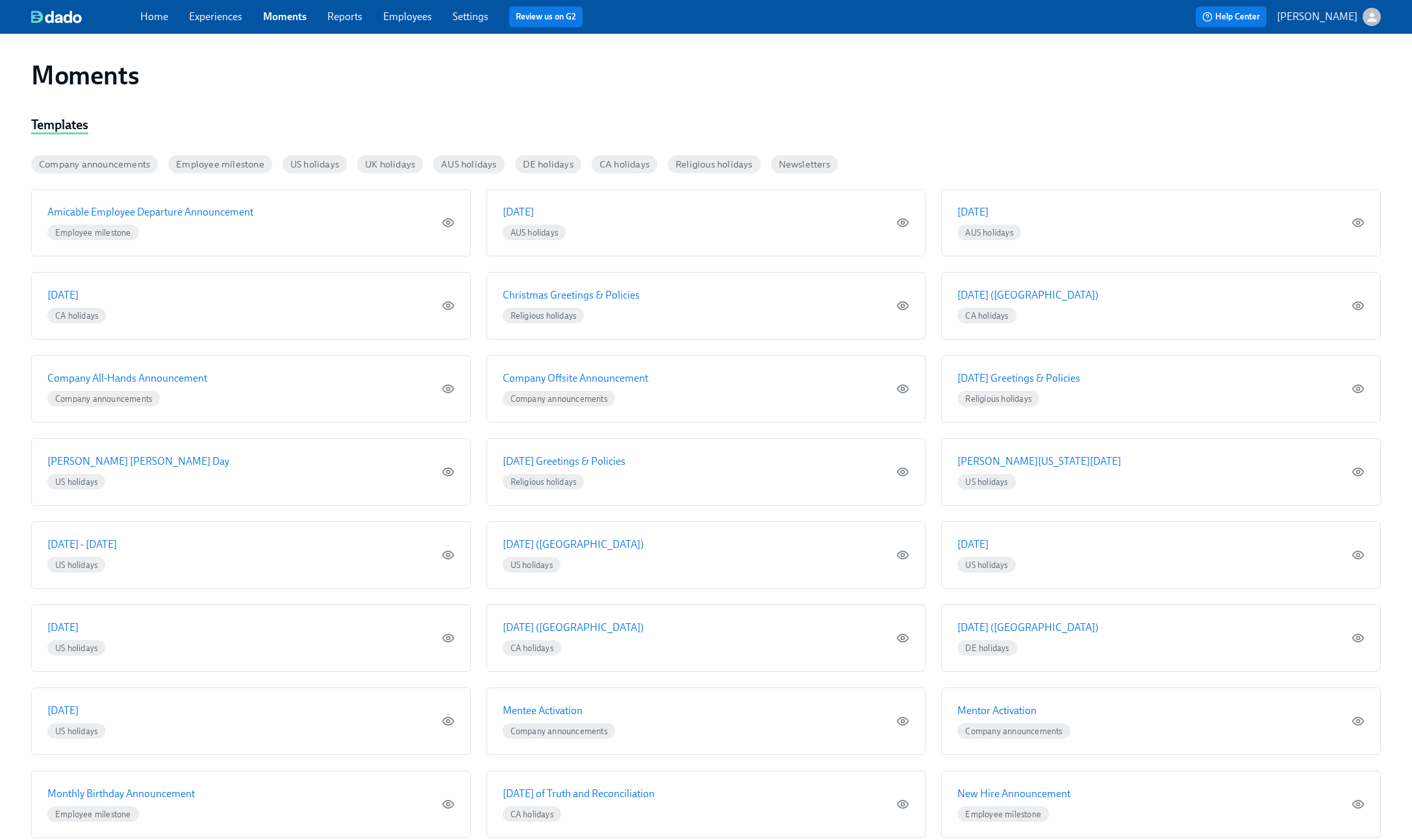
click at [218, 14] on link "Experiences" at bounding box center [216, 16] width 53 height 12
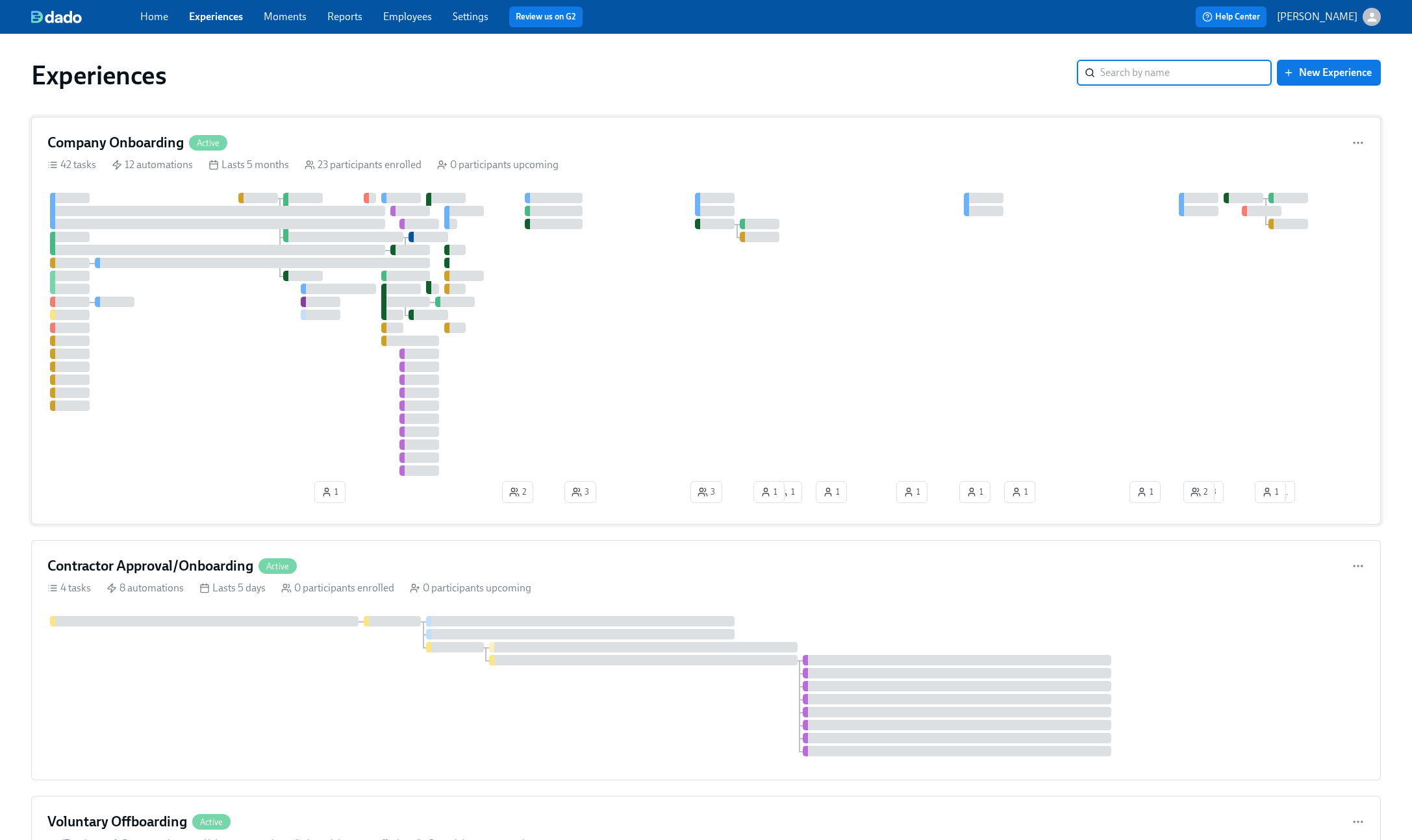
click at [924, 148] on div "Company Onboarding Active" at bounding box center [706, 143] width 1318 height 19
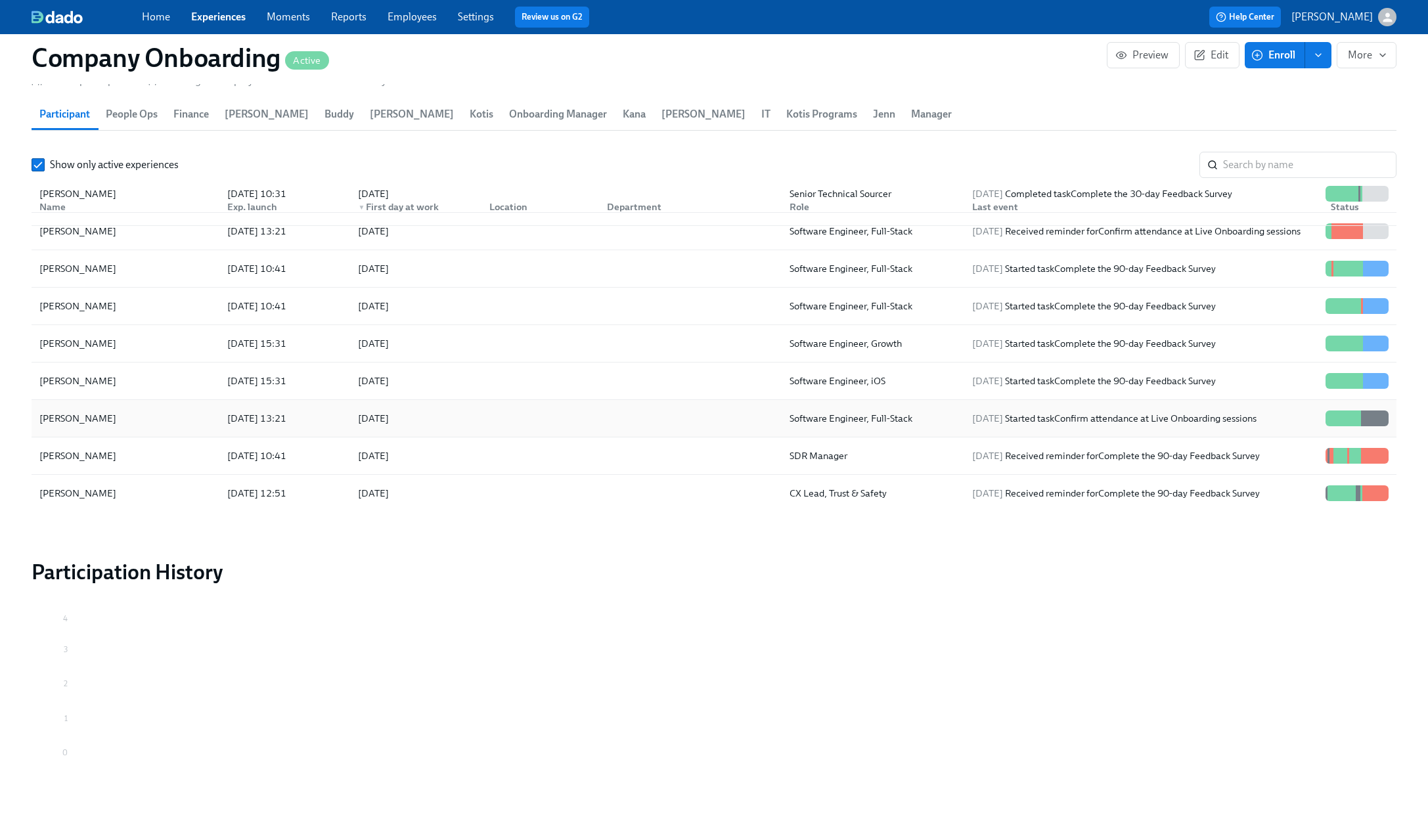
scroll to position [1606, 0]
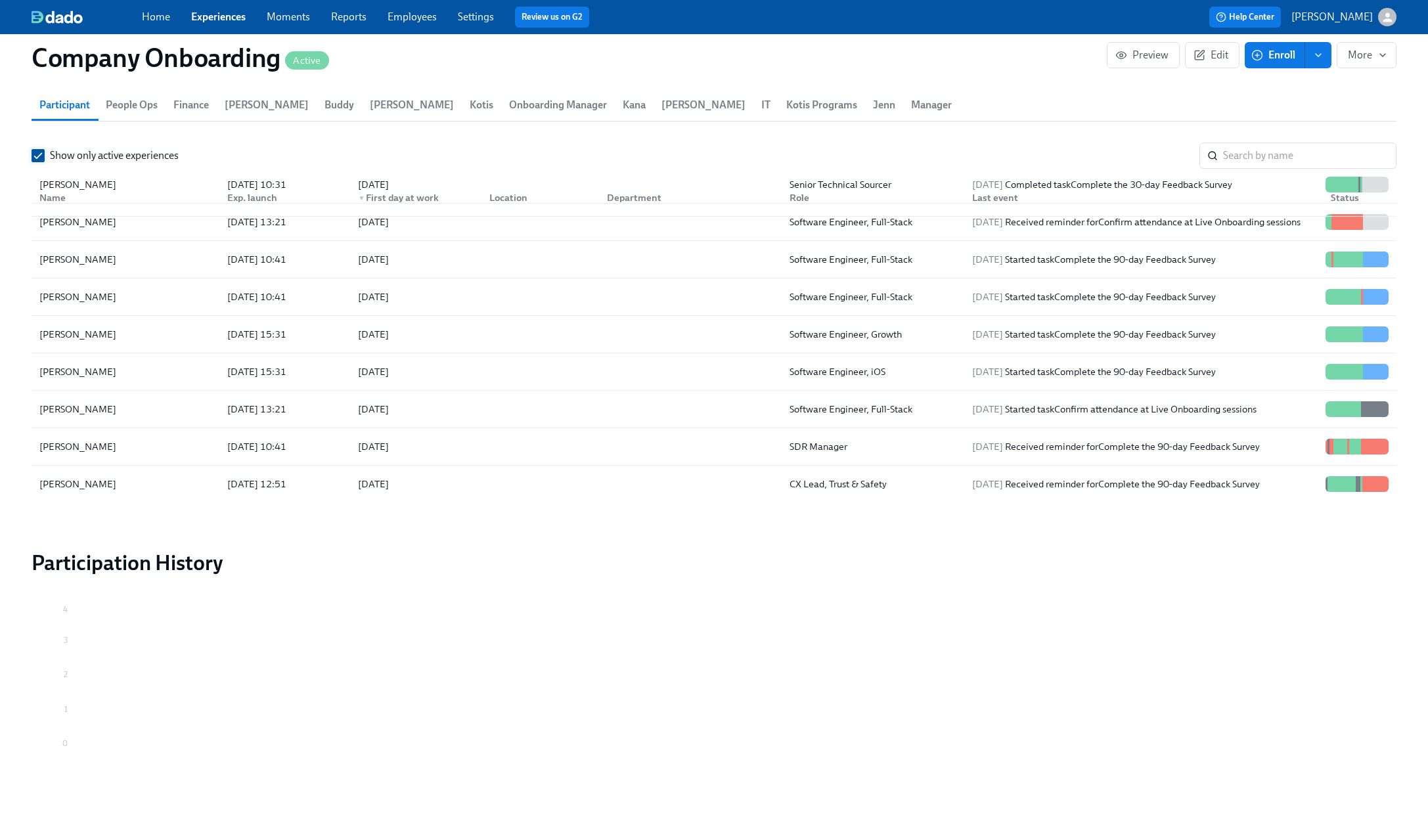
click at [39, 155] on input "Show only active experiences" at bounding box center [38, 155] width 11 height 11
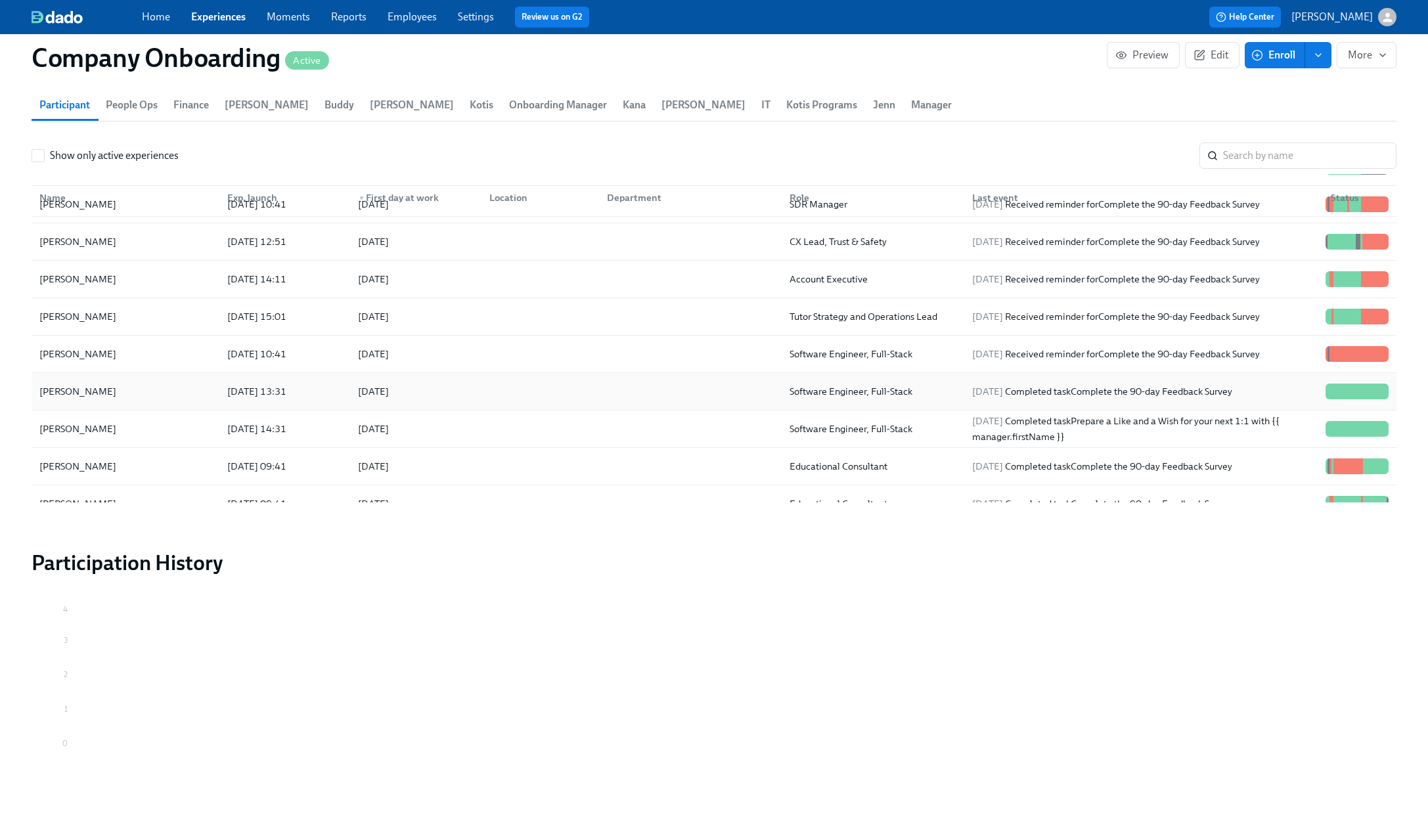
scroll to position [821, 0]
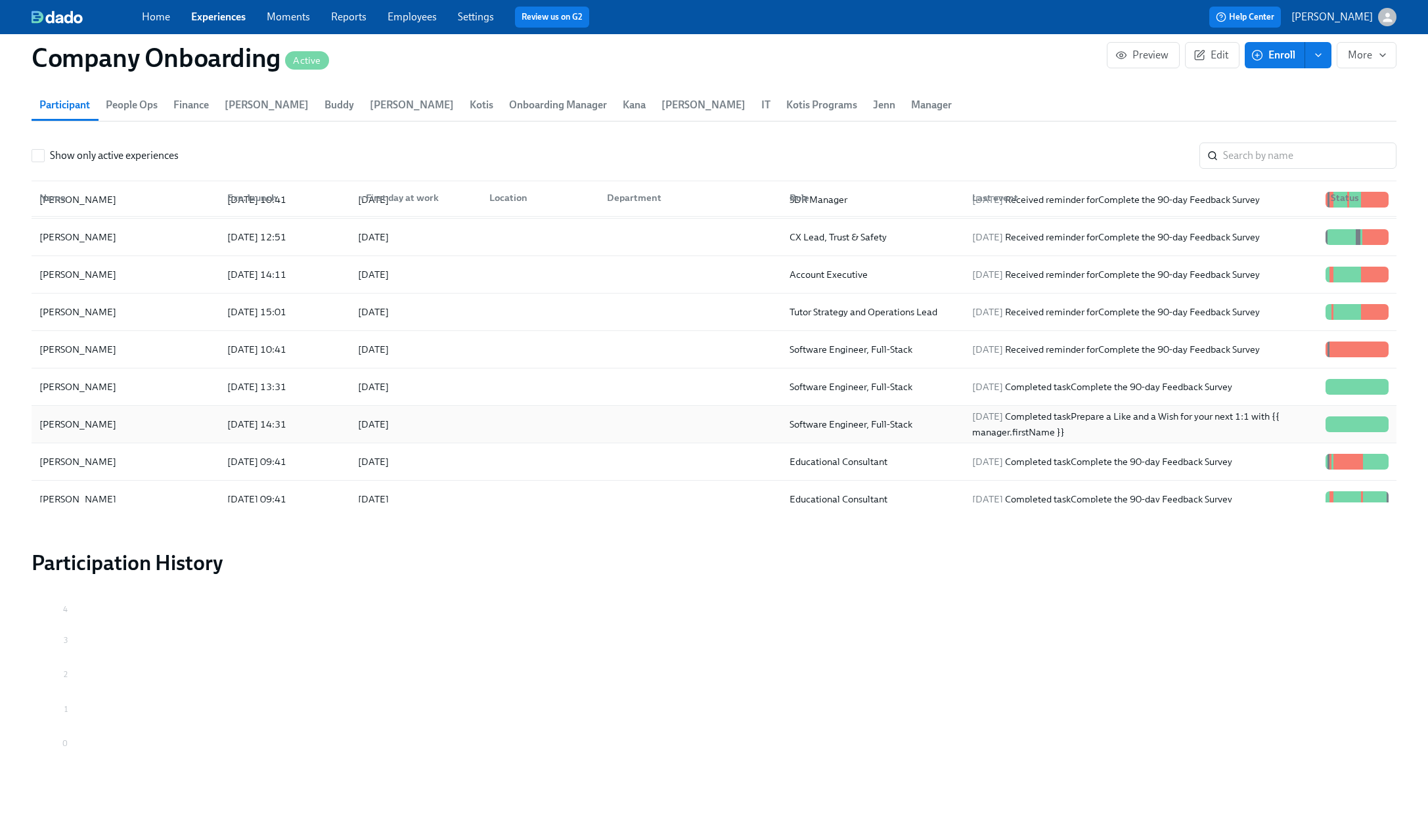
click at [1121, 437] on div "2025/09/08 Completed task Prepare a Like and a Wish for your next 1:1 with {{ m…" at bounding box center [1143, 424] width 354 height 32
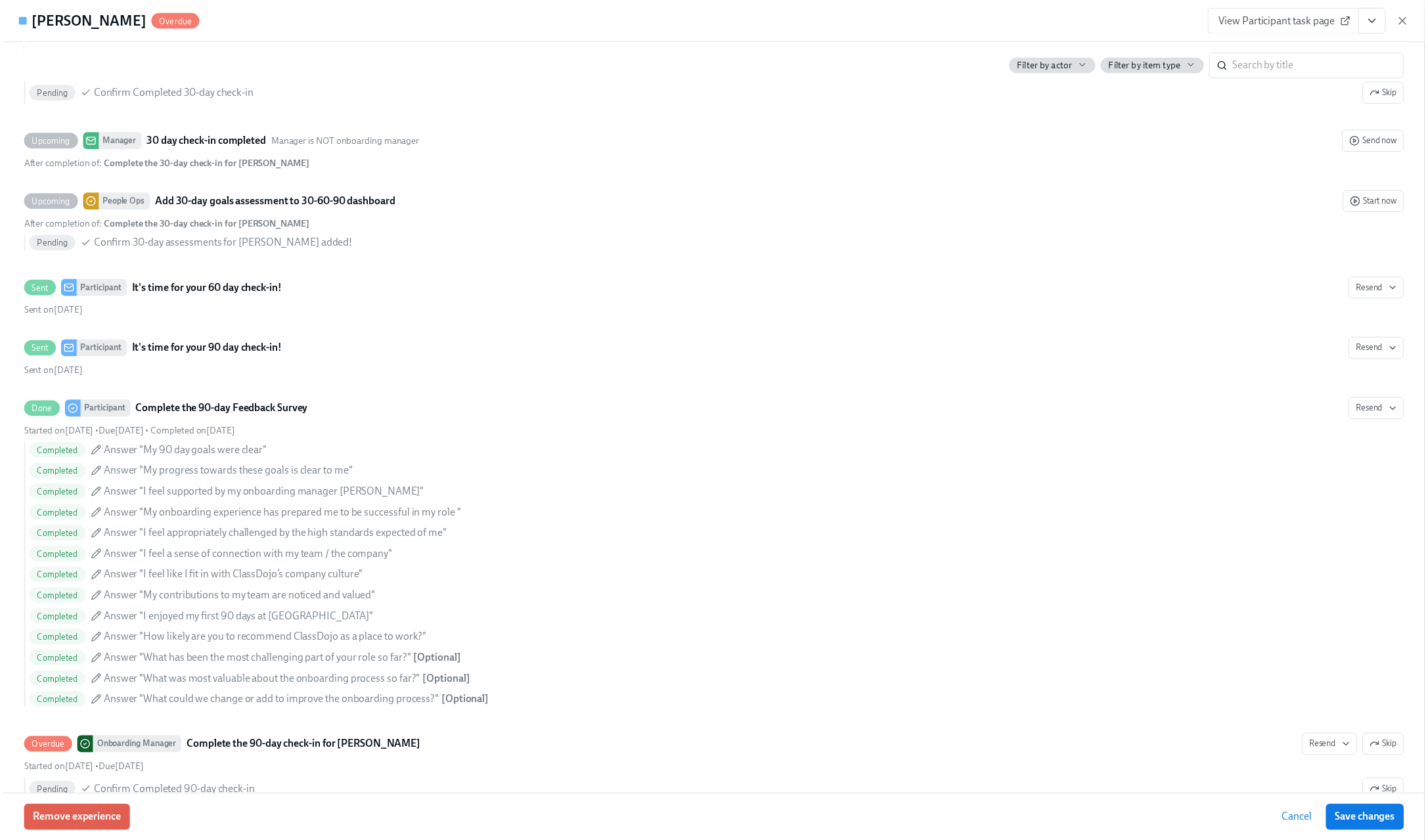
scroll to position [5442, 0]
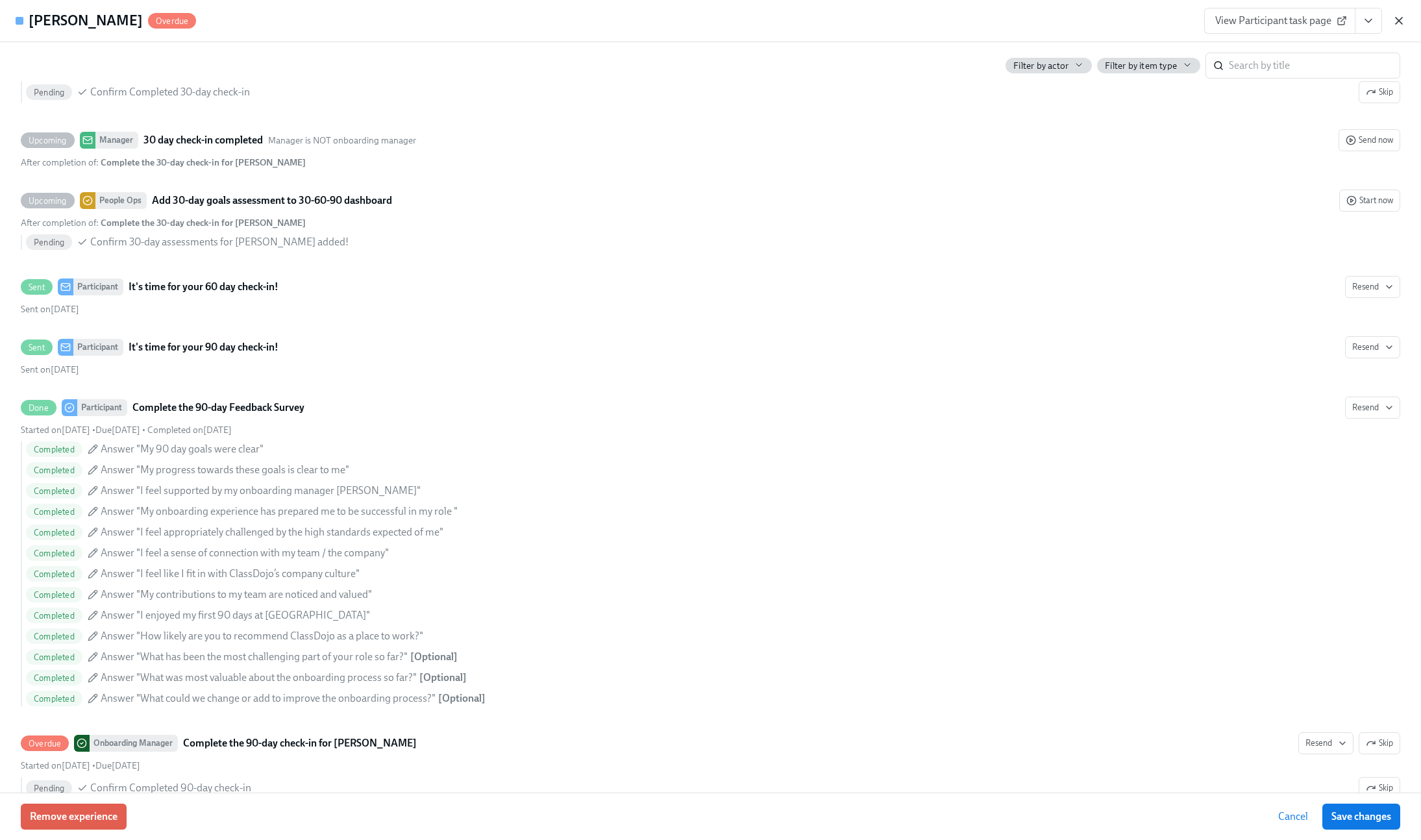
click at [1108, 25] on icon "button" at bounding box center [1399, 21] width 13 height 13
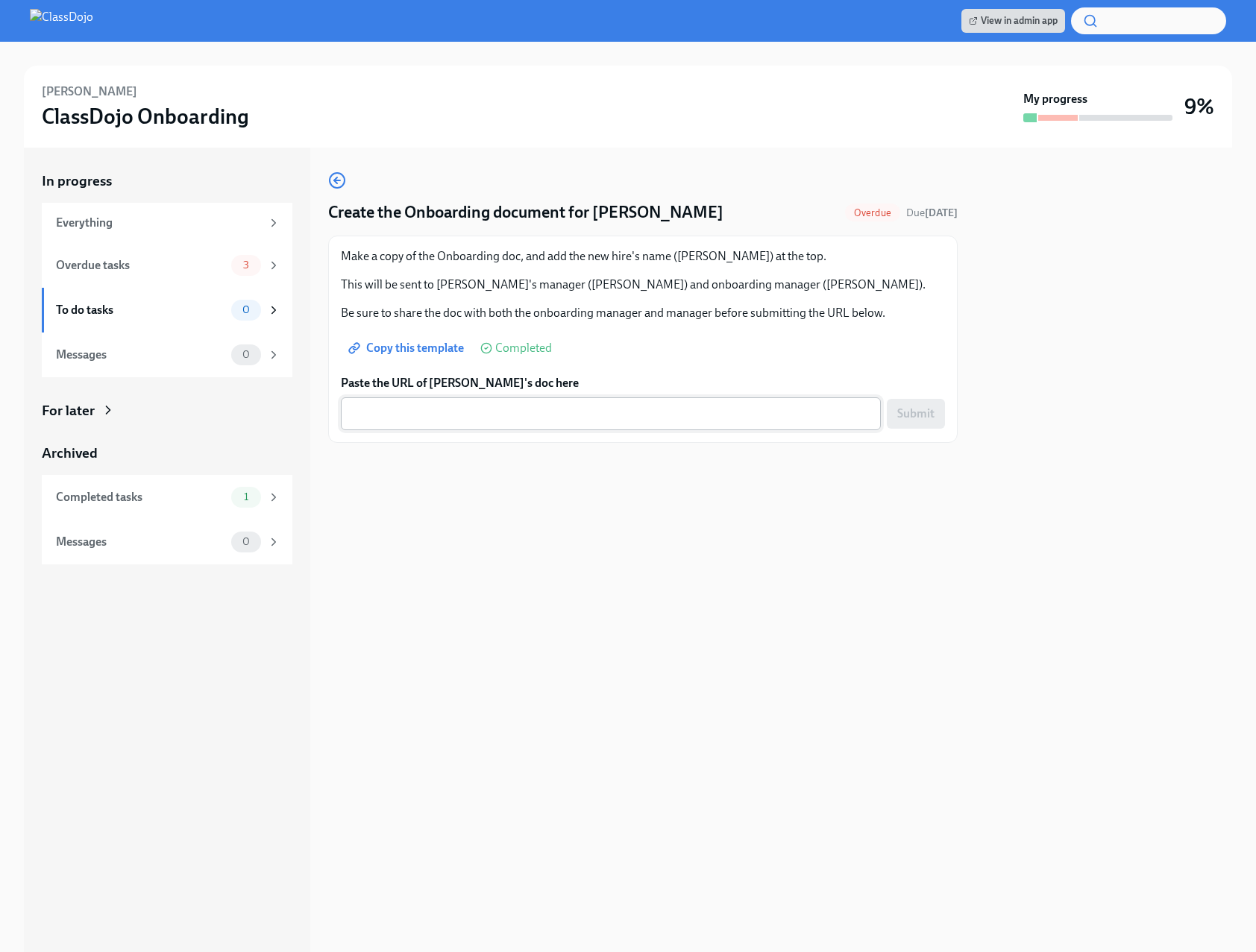
click at [483, 406] on textarea "Paste the URL of [PERSON_NAME]'s doc here" at bounding box center [610, 413] width 522 height 18
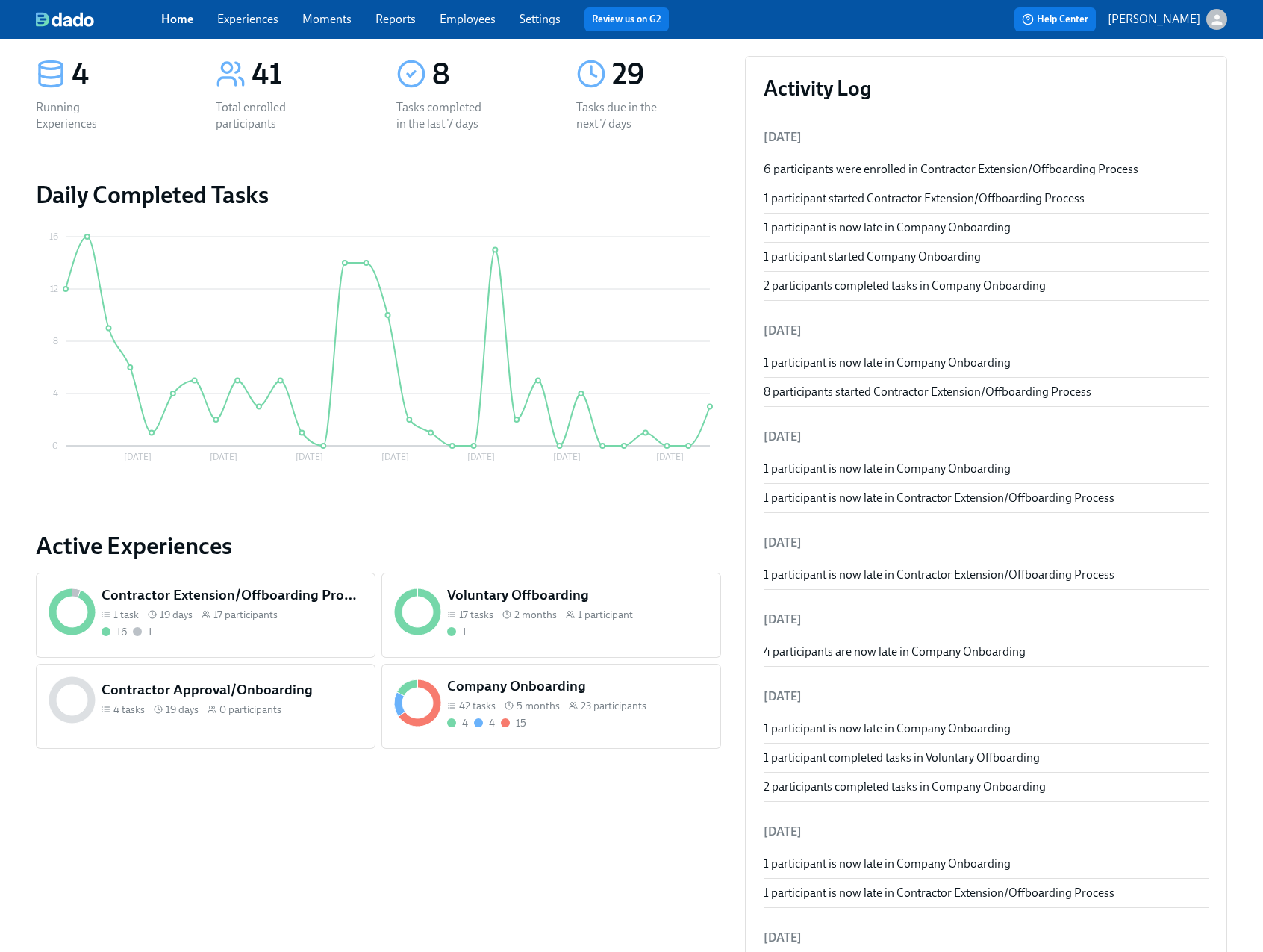
scroll to position [128, 0]
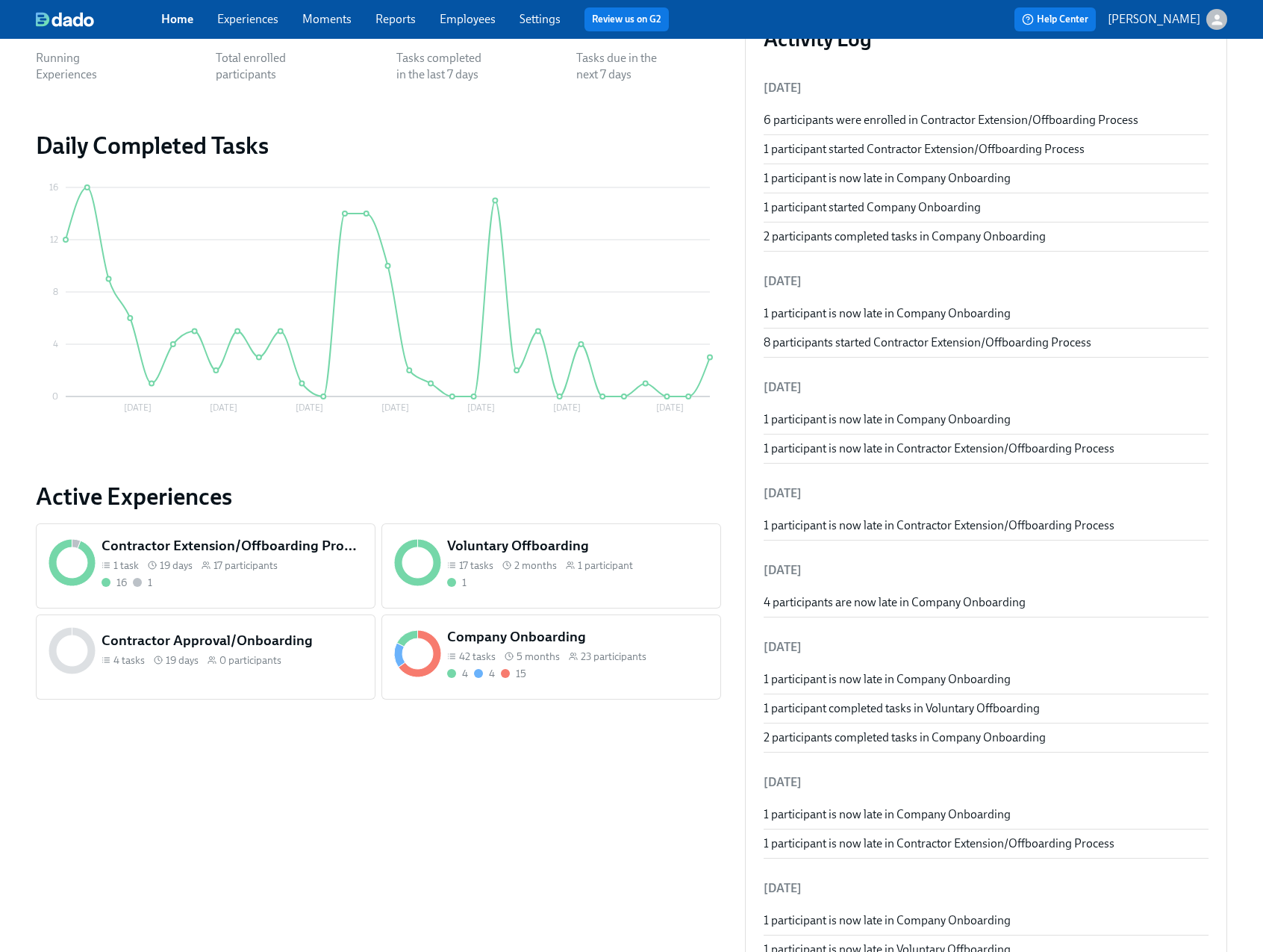
click at [617, 569] on span "1 participant" at bounding box center [606, 565] width 56 height 14
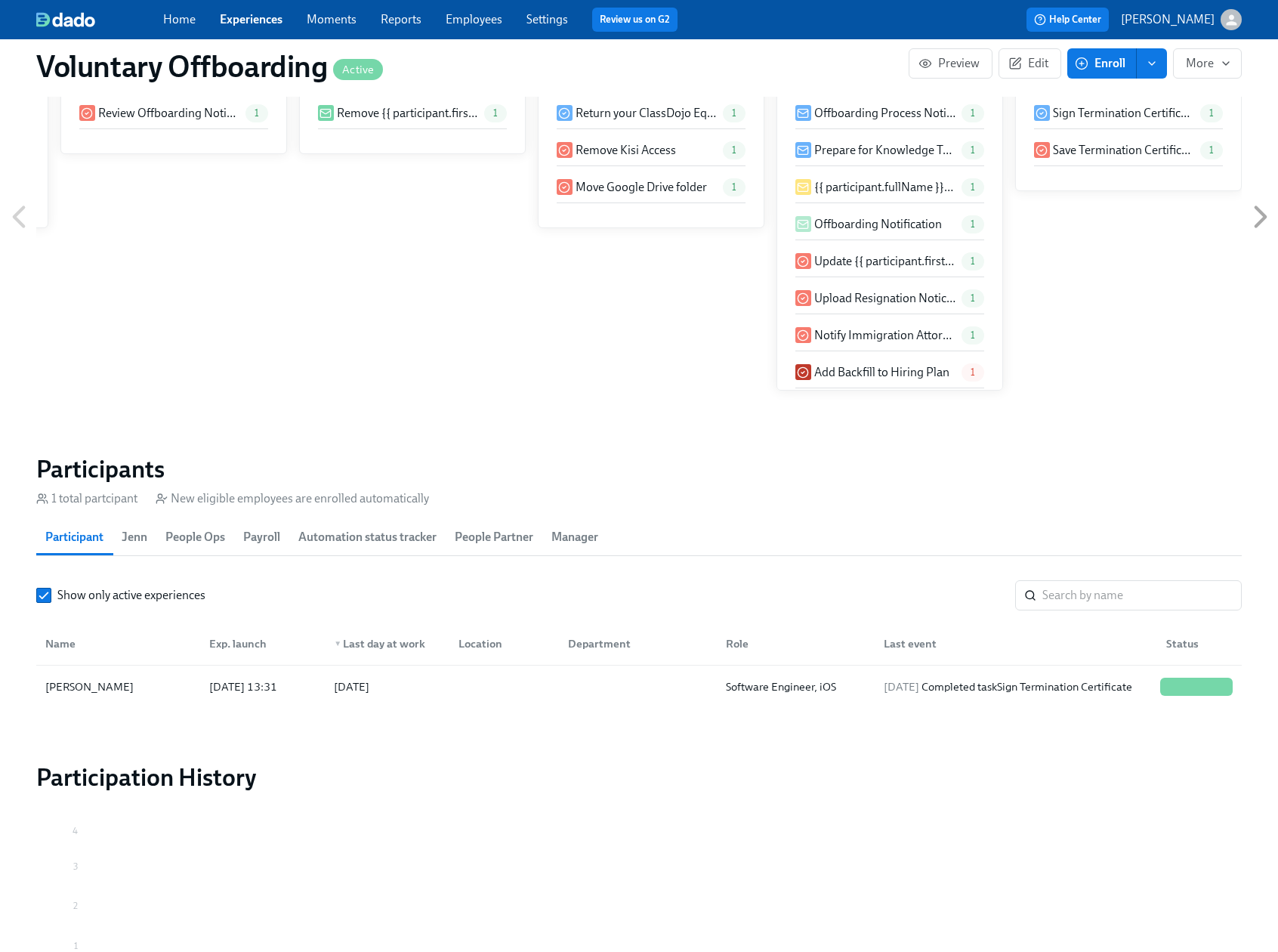
scroll to position [763, 0]
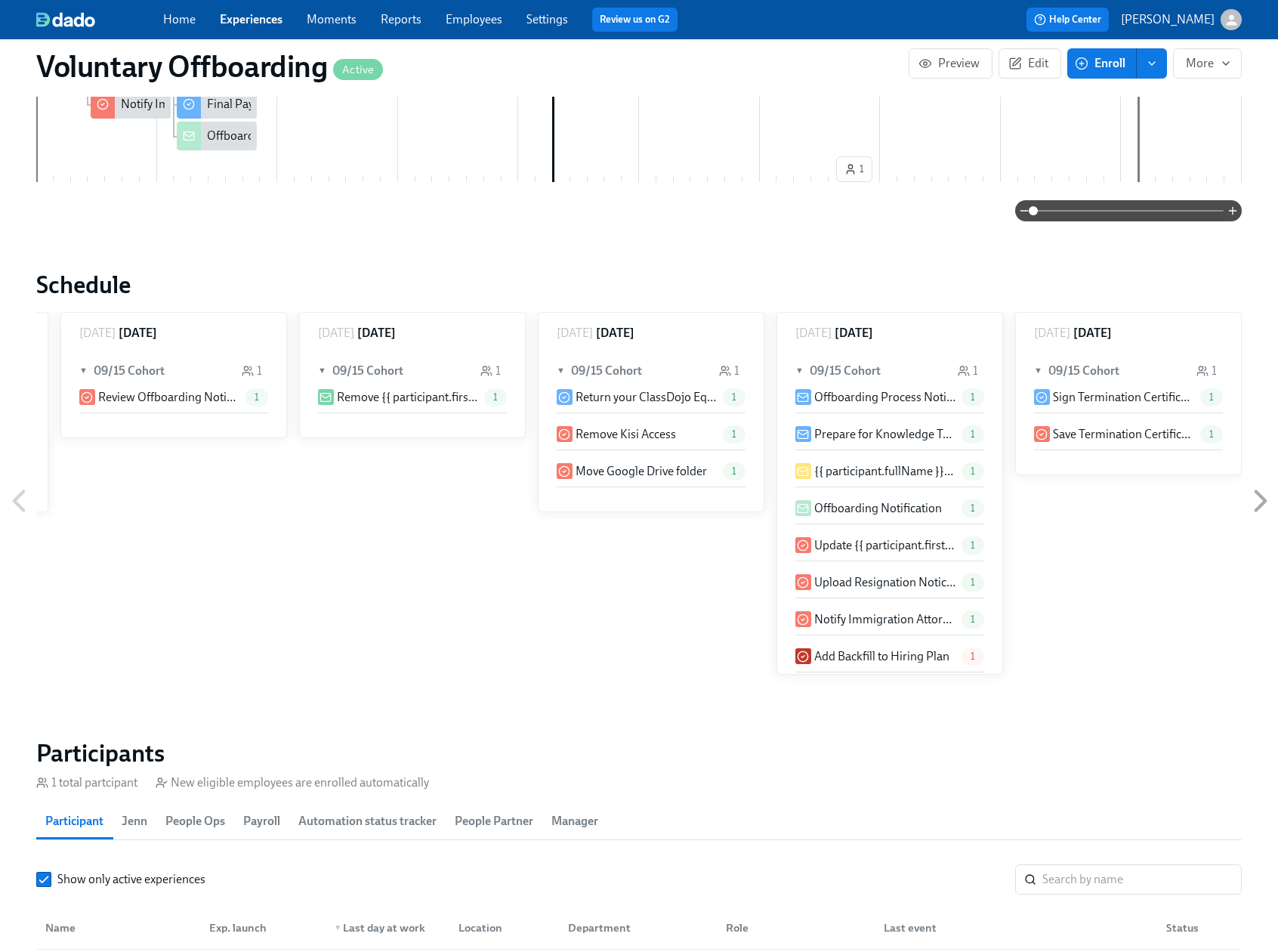
click at [1116, 71] on button "Enroll" at bounding box center [1102, 63] width 69 height 30
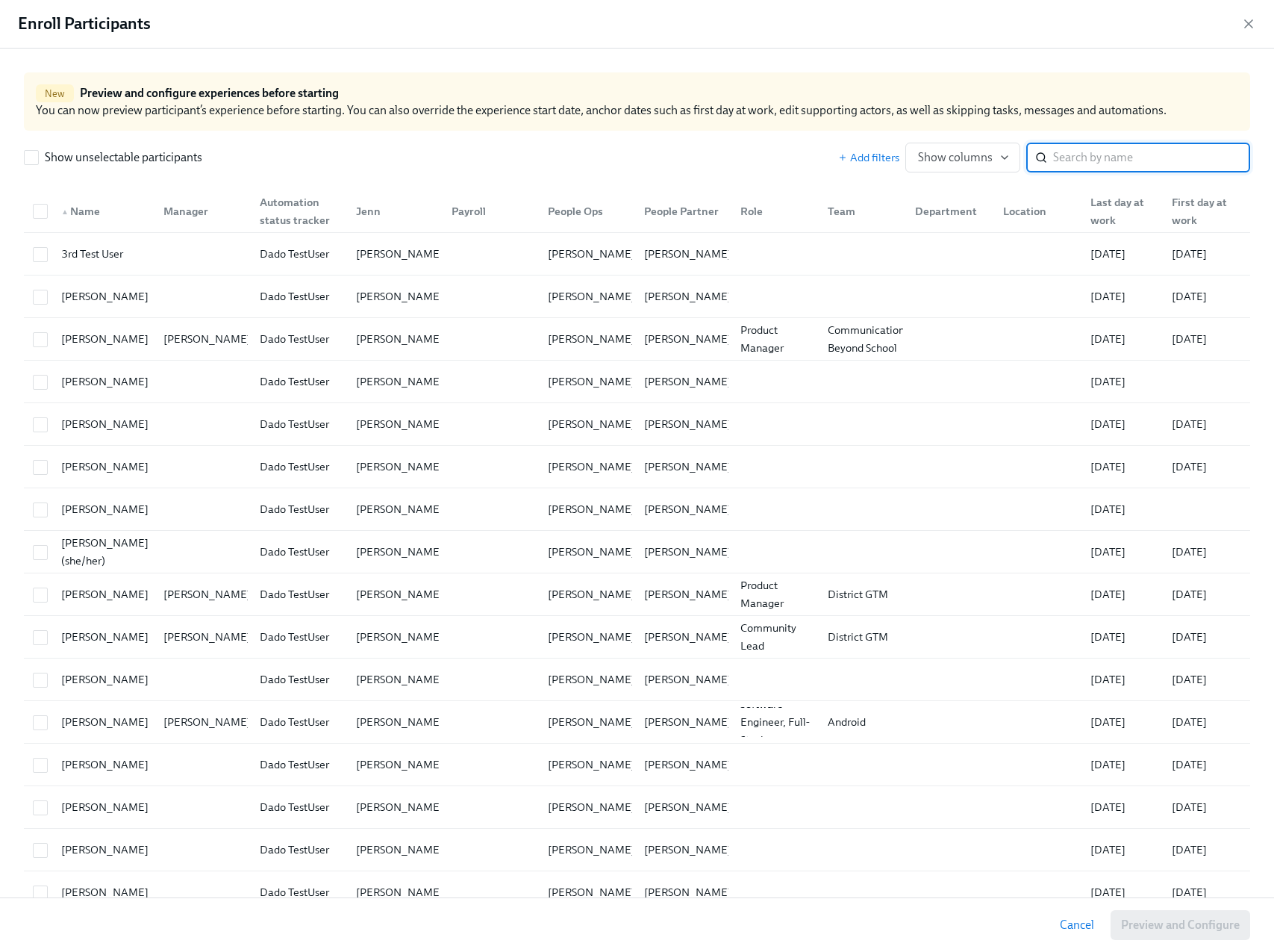
click at [1105, 162] on input "search" at bounding box center [1152, 158] width 197 height 30
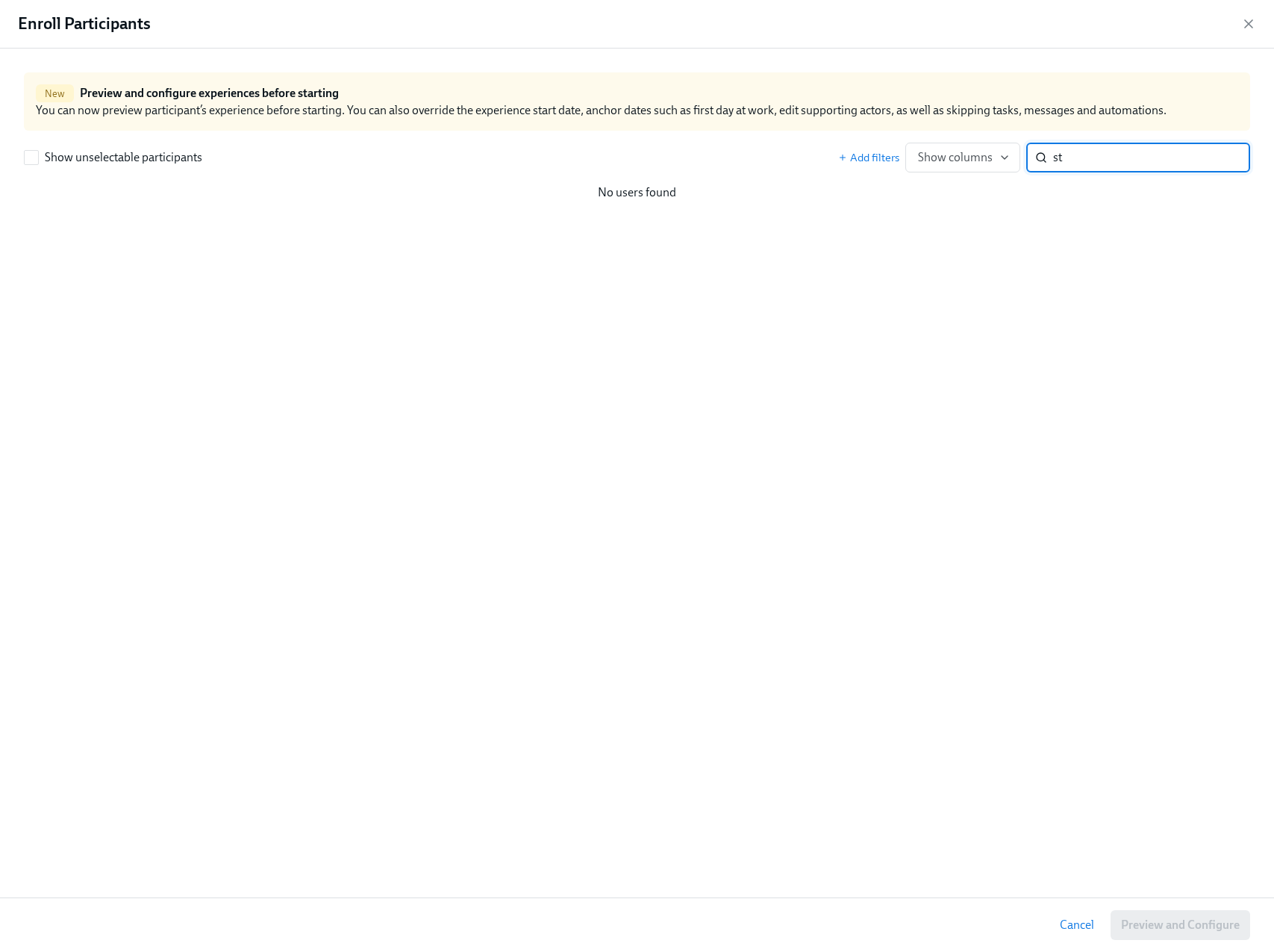
type input "s"
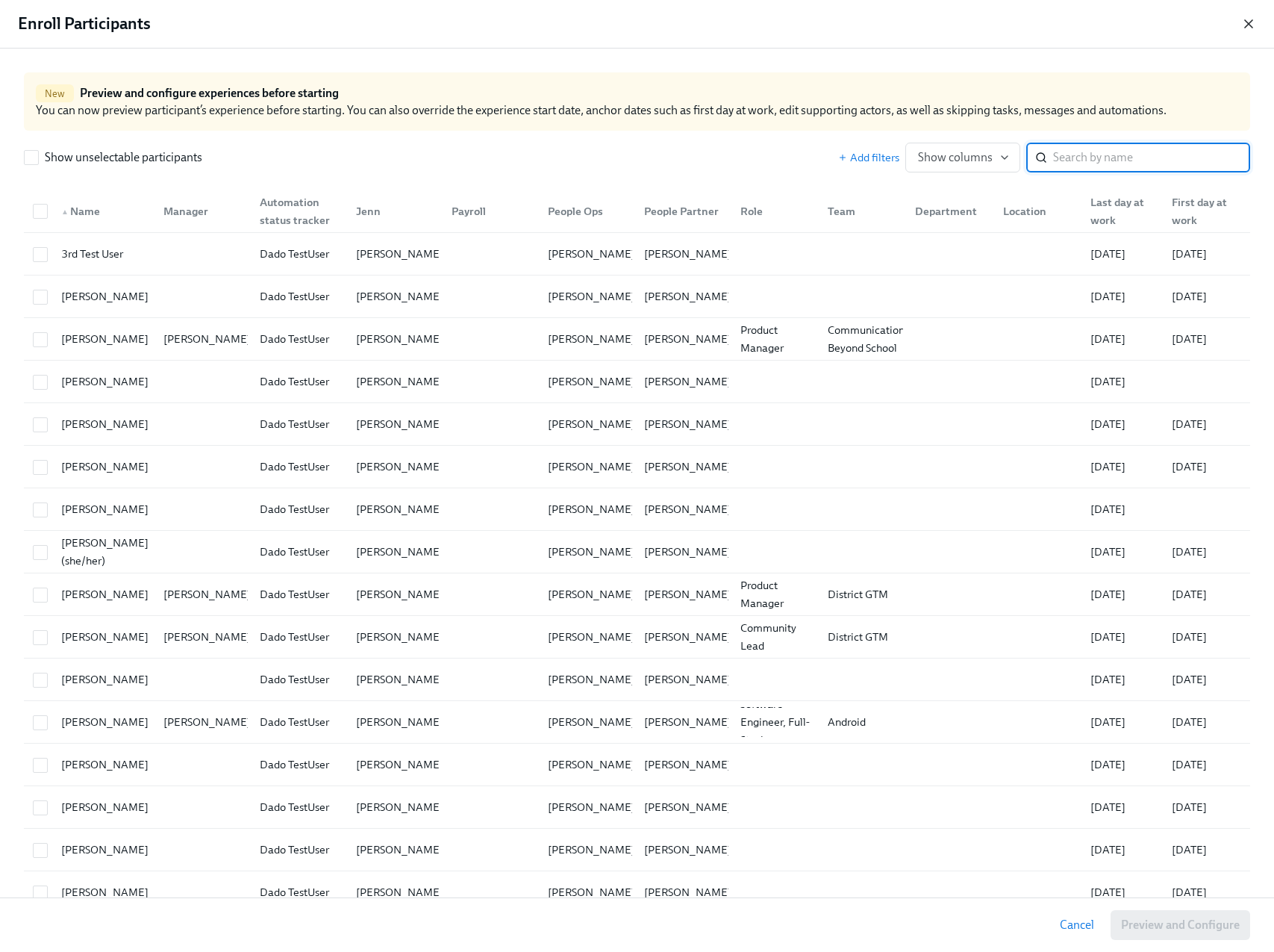
click at [1251, 25] on icon "button" at bounding box center [1249, 24] width 15 height 15
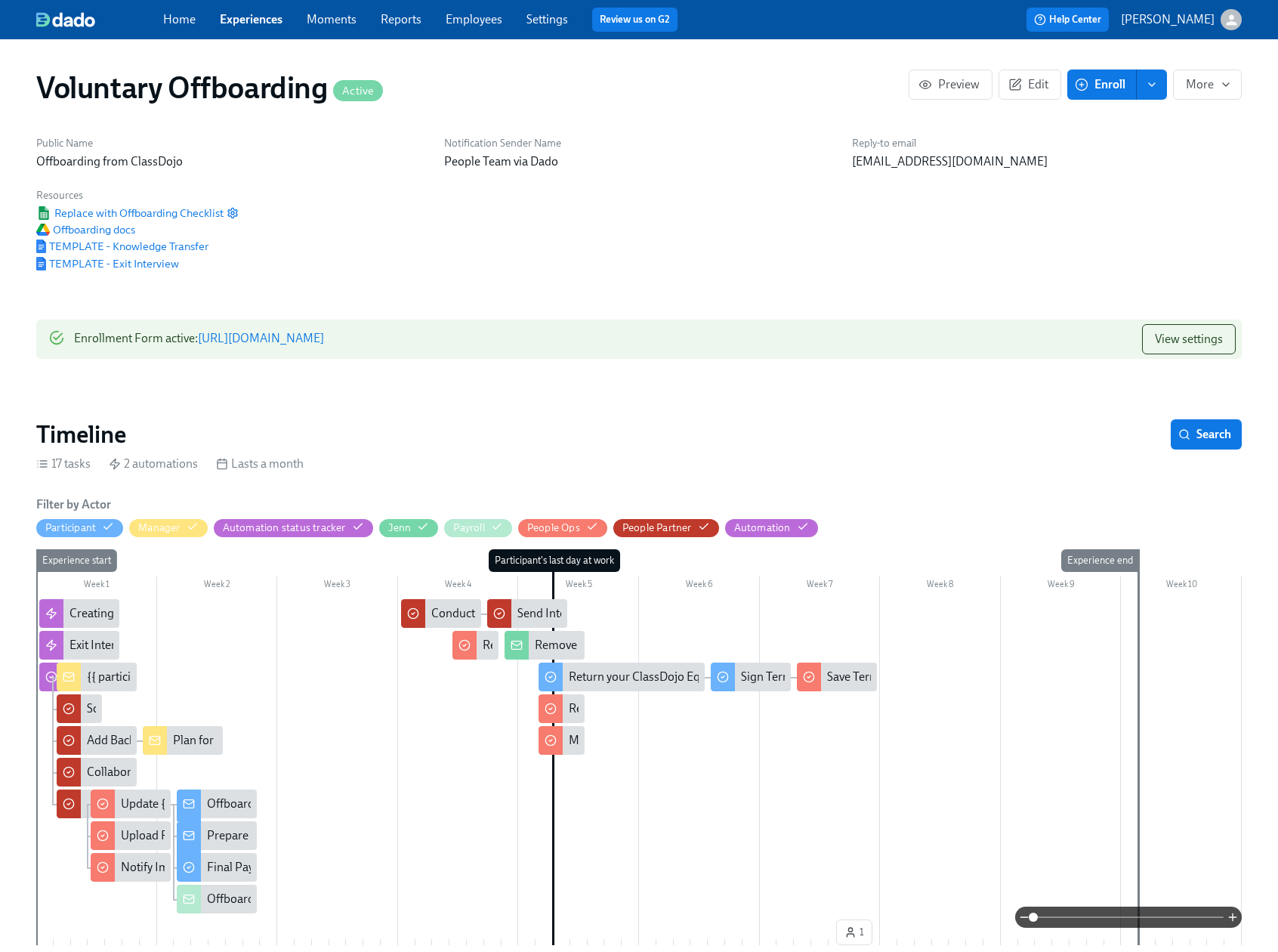
click at [324, 334] on link "[URL][DOMAIN_NAME]" at bounding box center [261, 337] width 126 height 14
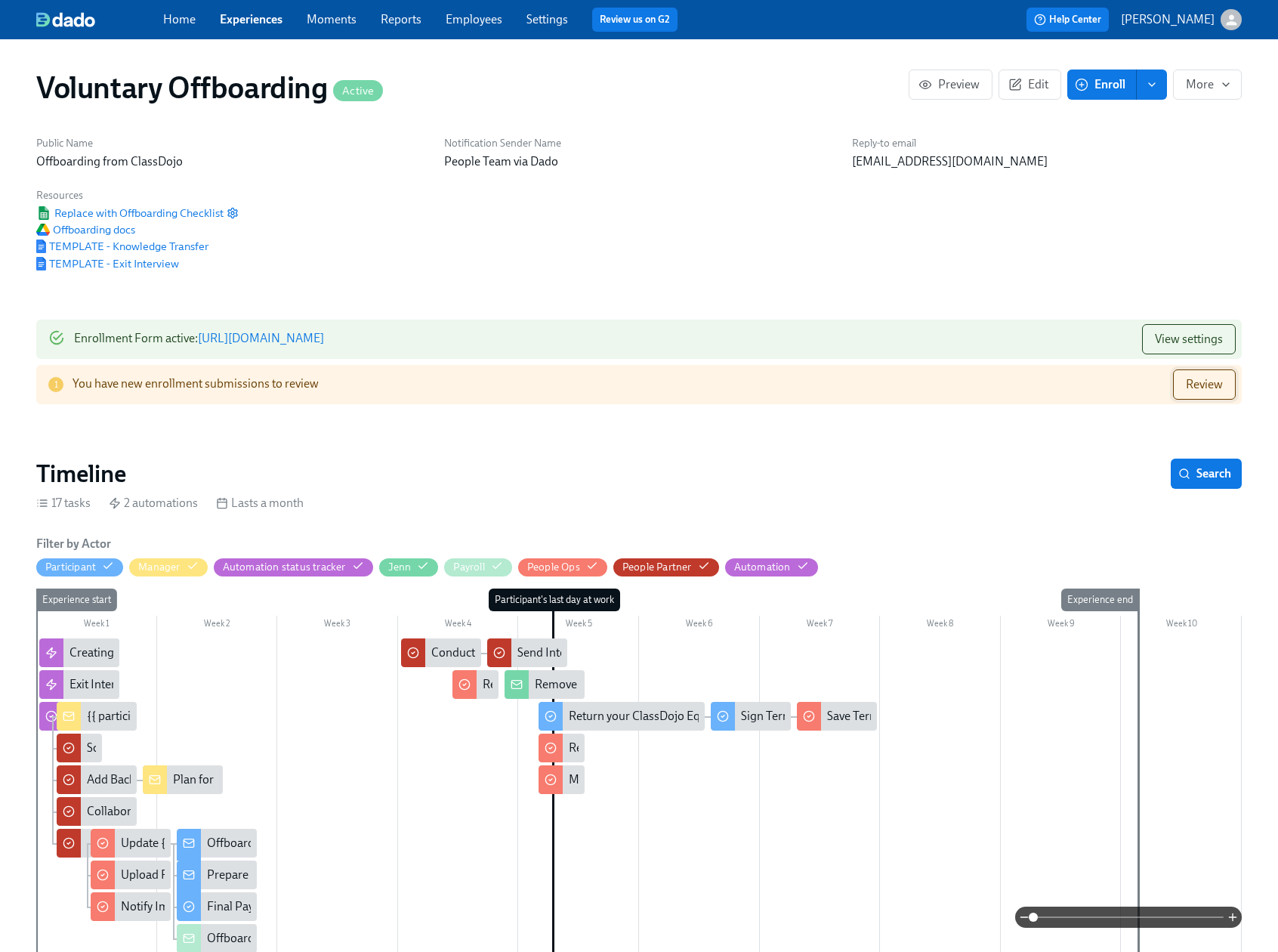
click at [1183, 387] on button "Review" at bounding box center [1204, 384] width 63 height 30
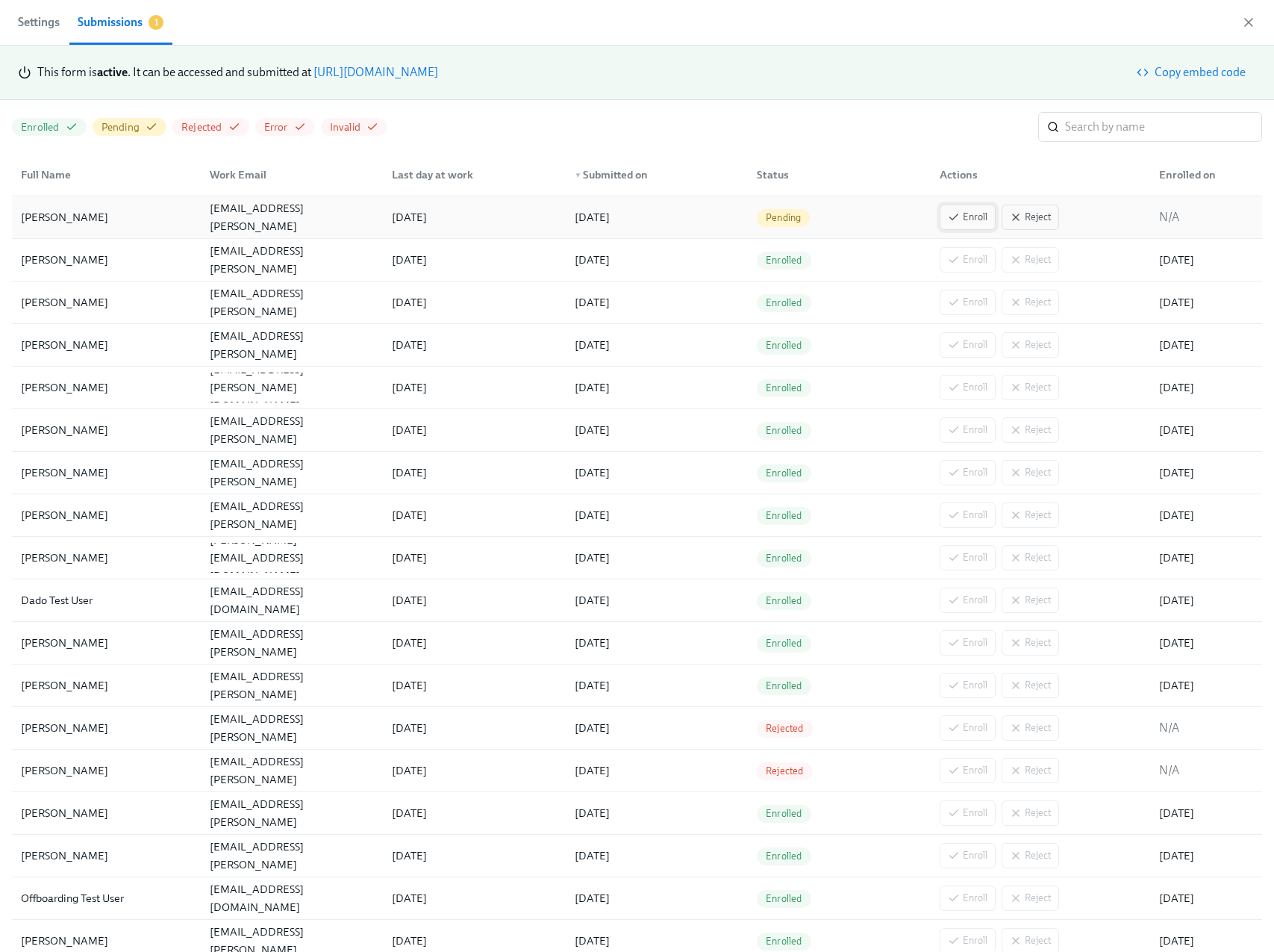
click at [948, 216] on icon "button" at bounding box center [954, 217] width 12 height 12
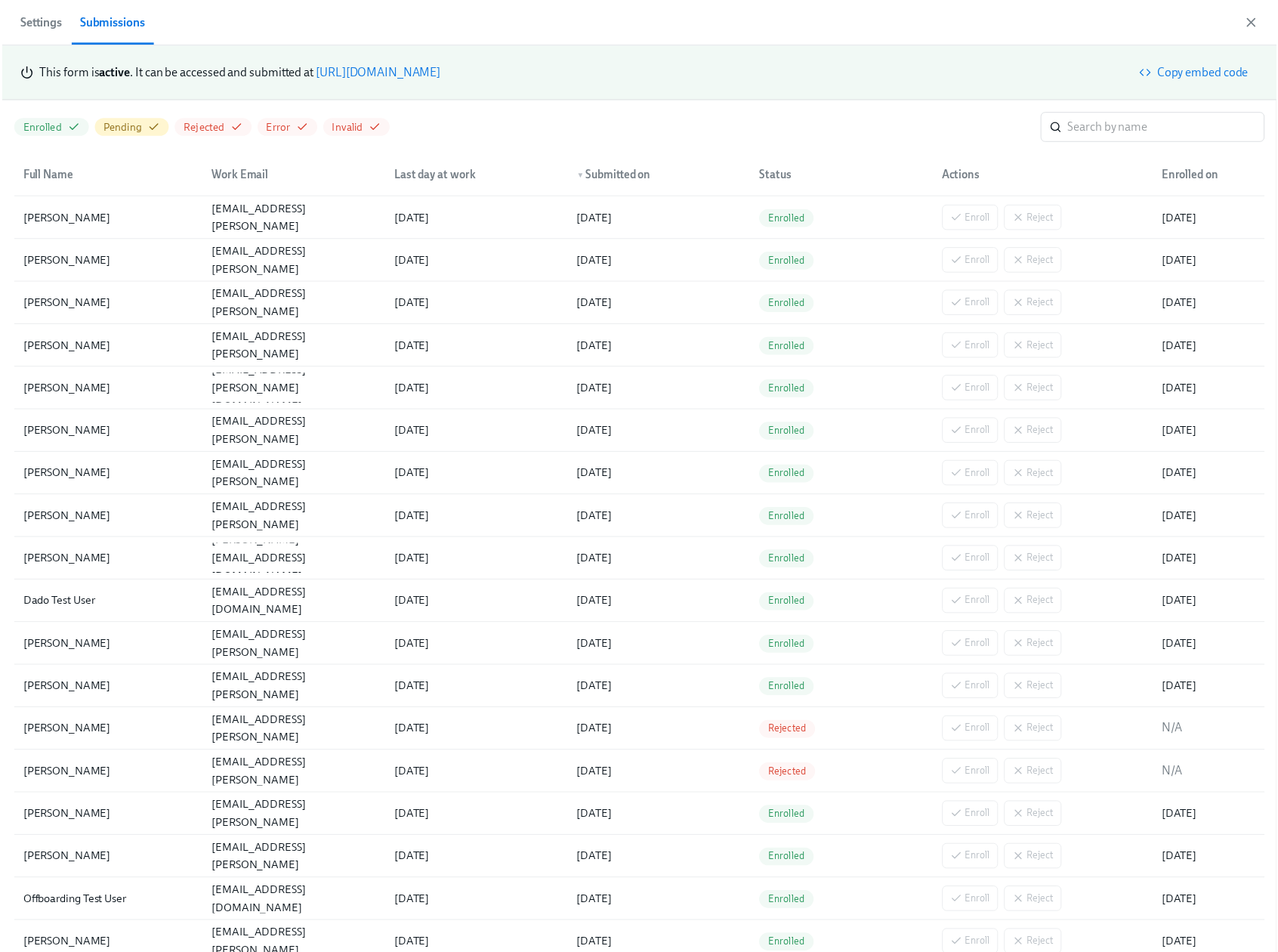
scroll to position [0, 1409]
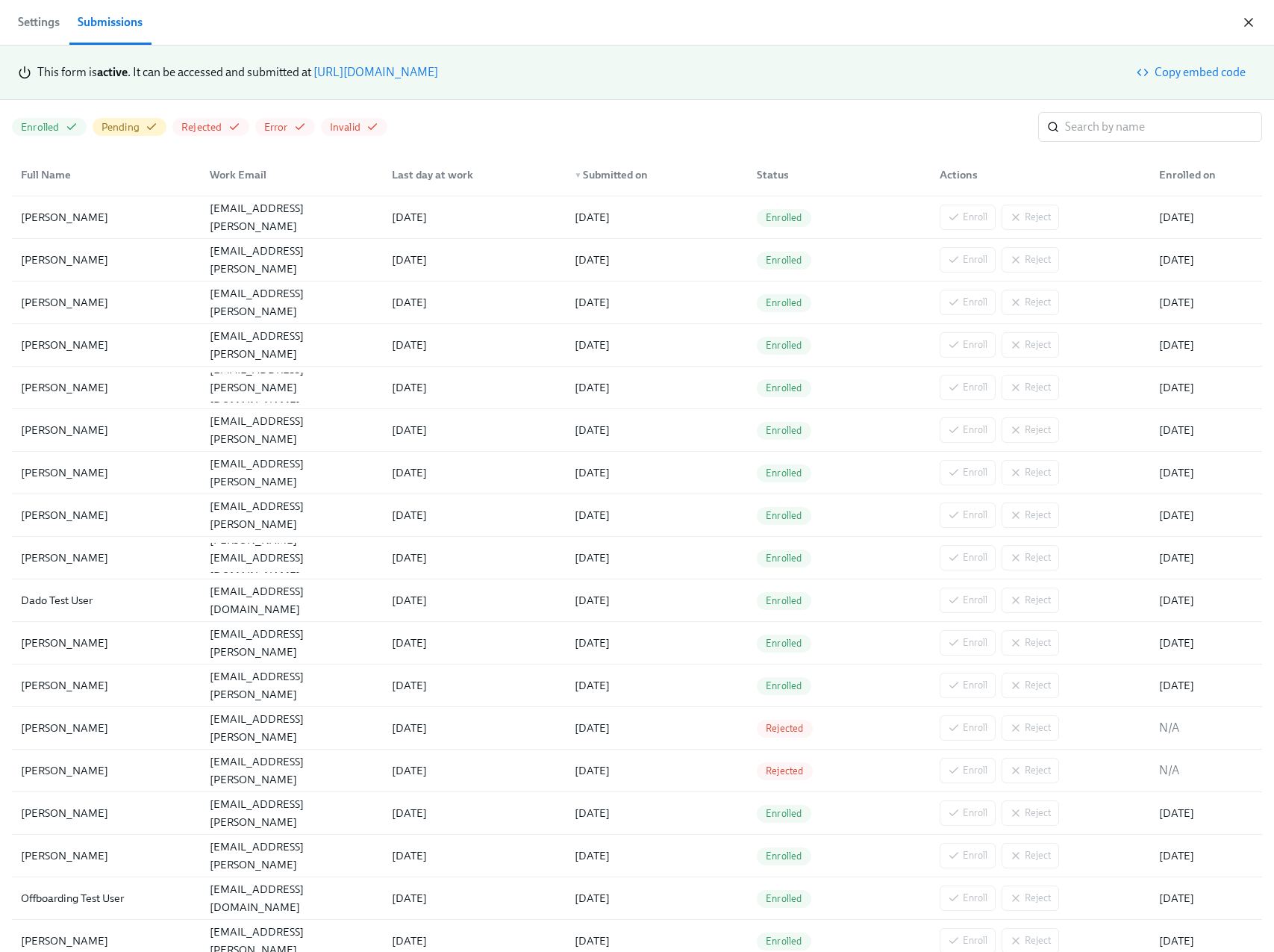
click at [1254, 15] on icon "button" at bounding box center [1249, 22] width 15 height 15
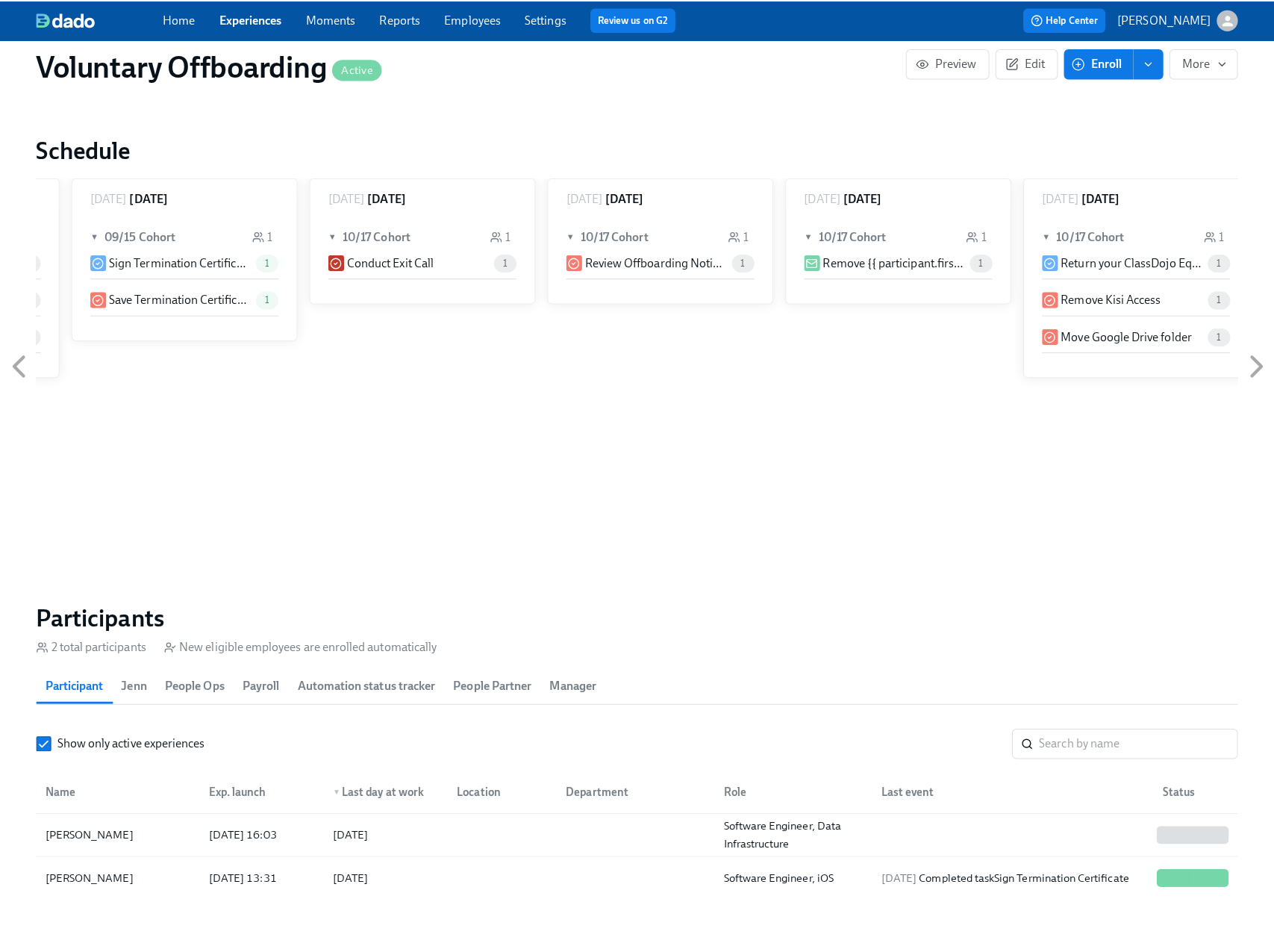
scroll to position [1010, 0]
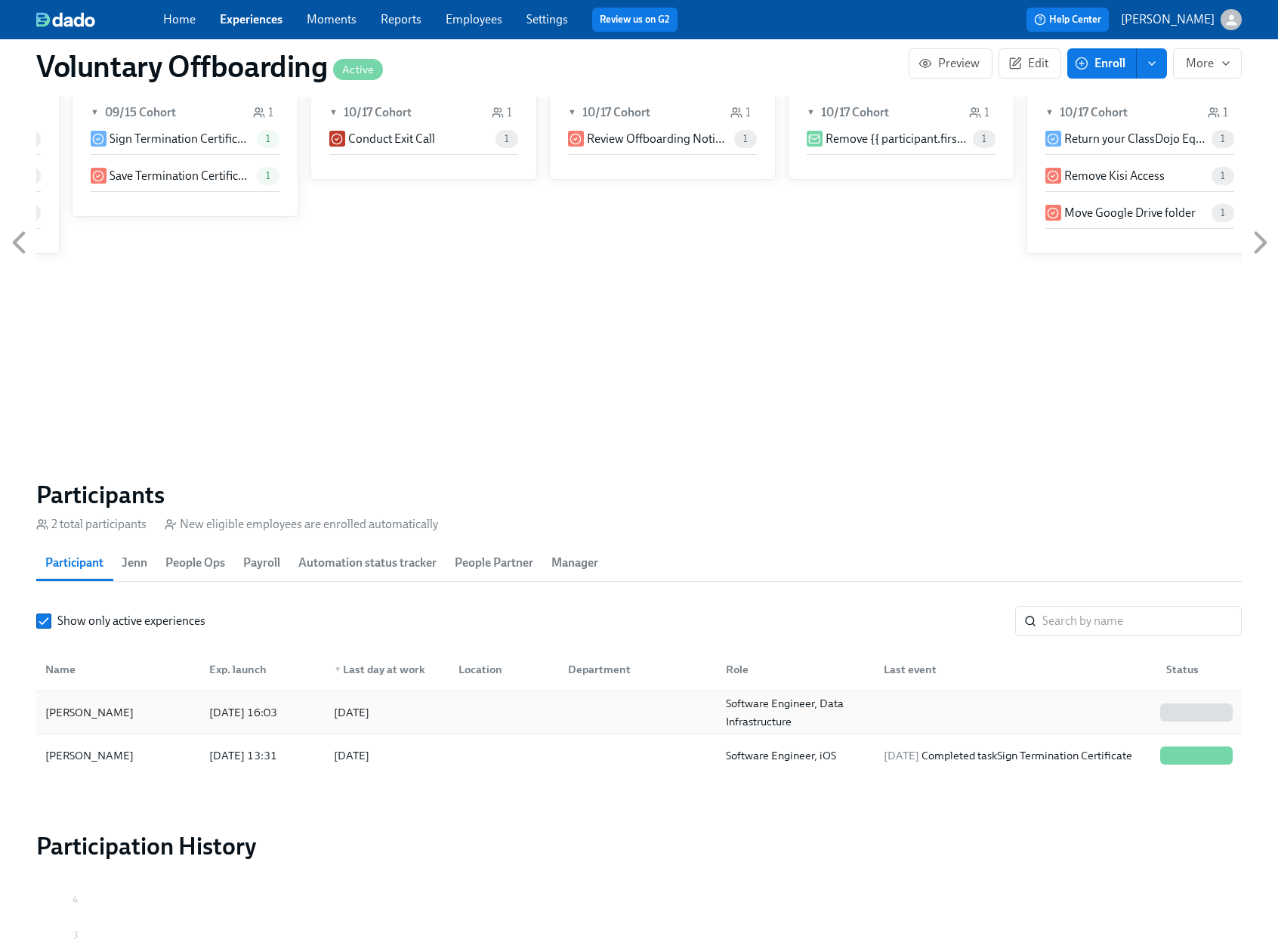
click at [611, 718] on div at bounding box center [635, 713] width 158 height 30
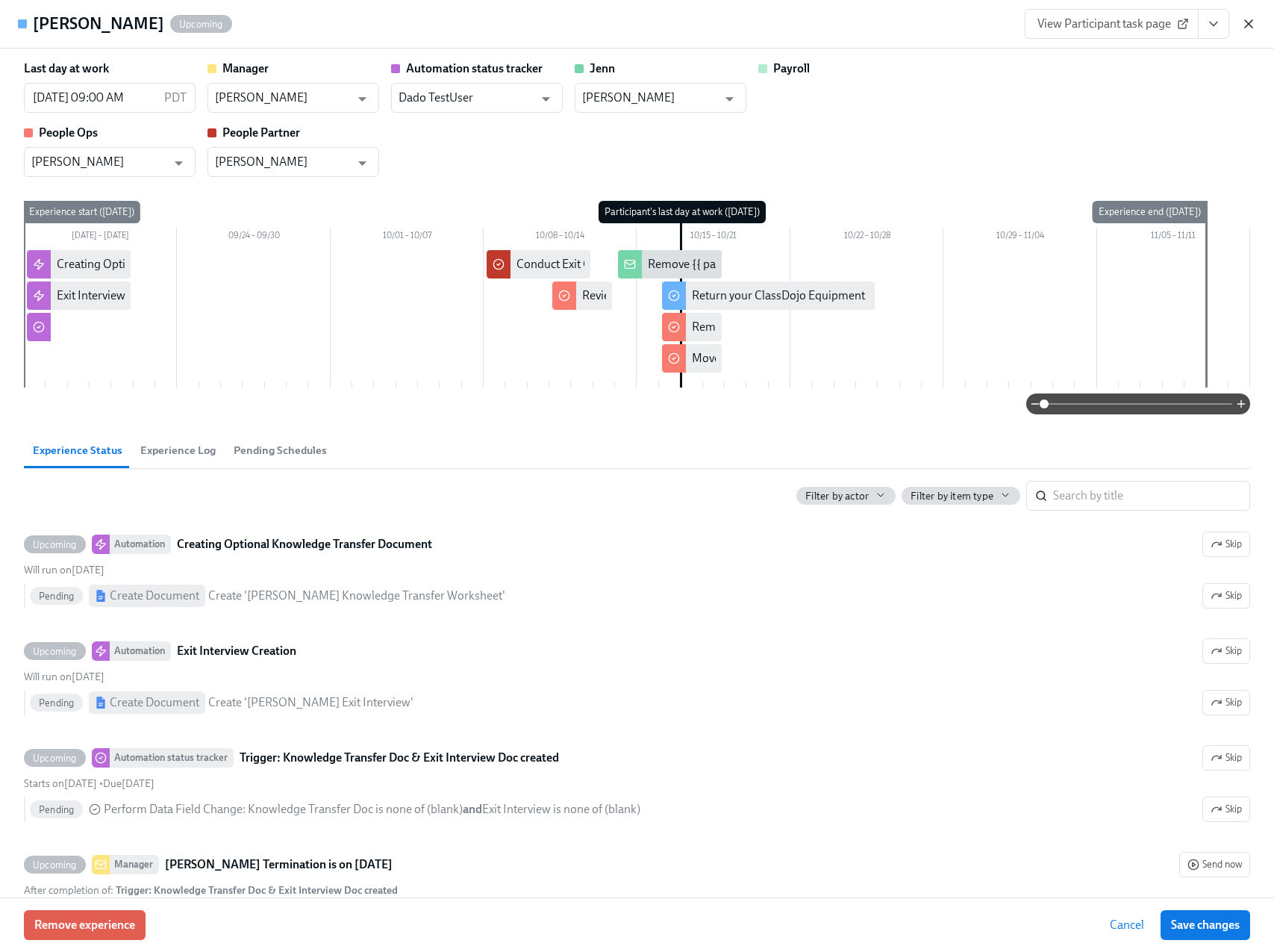
click at [1243, 23] on icon "button" at bounding box center [1249, 24] width 15 height 15
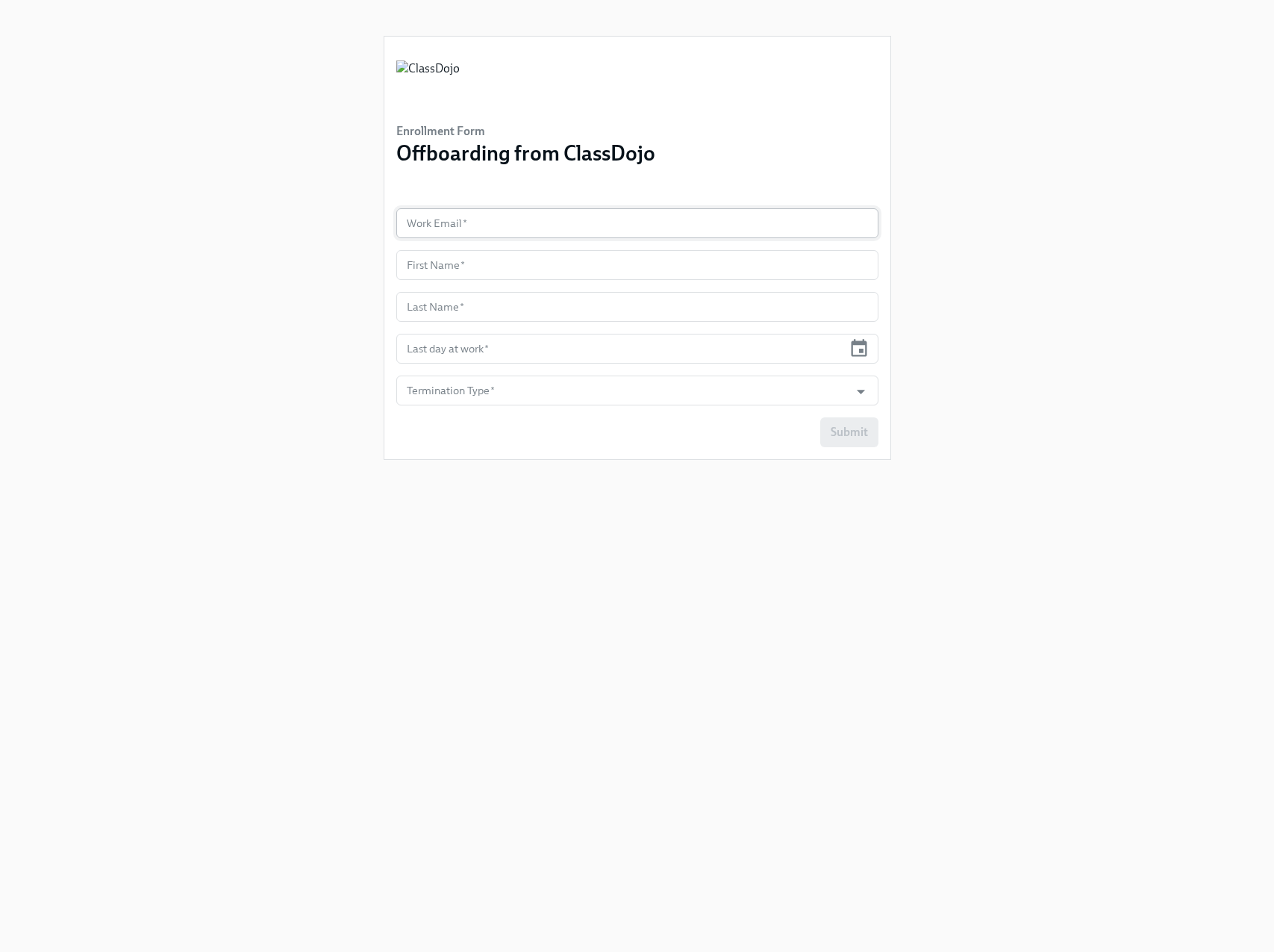
click at [645, 213] on input "text" at bounding box center [637, 223] width 483 height 30
paste input "[PERSON_NAME][EMAIL_ADDRESS][PERSON_NAME][DOMAIN_NAME]"
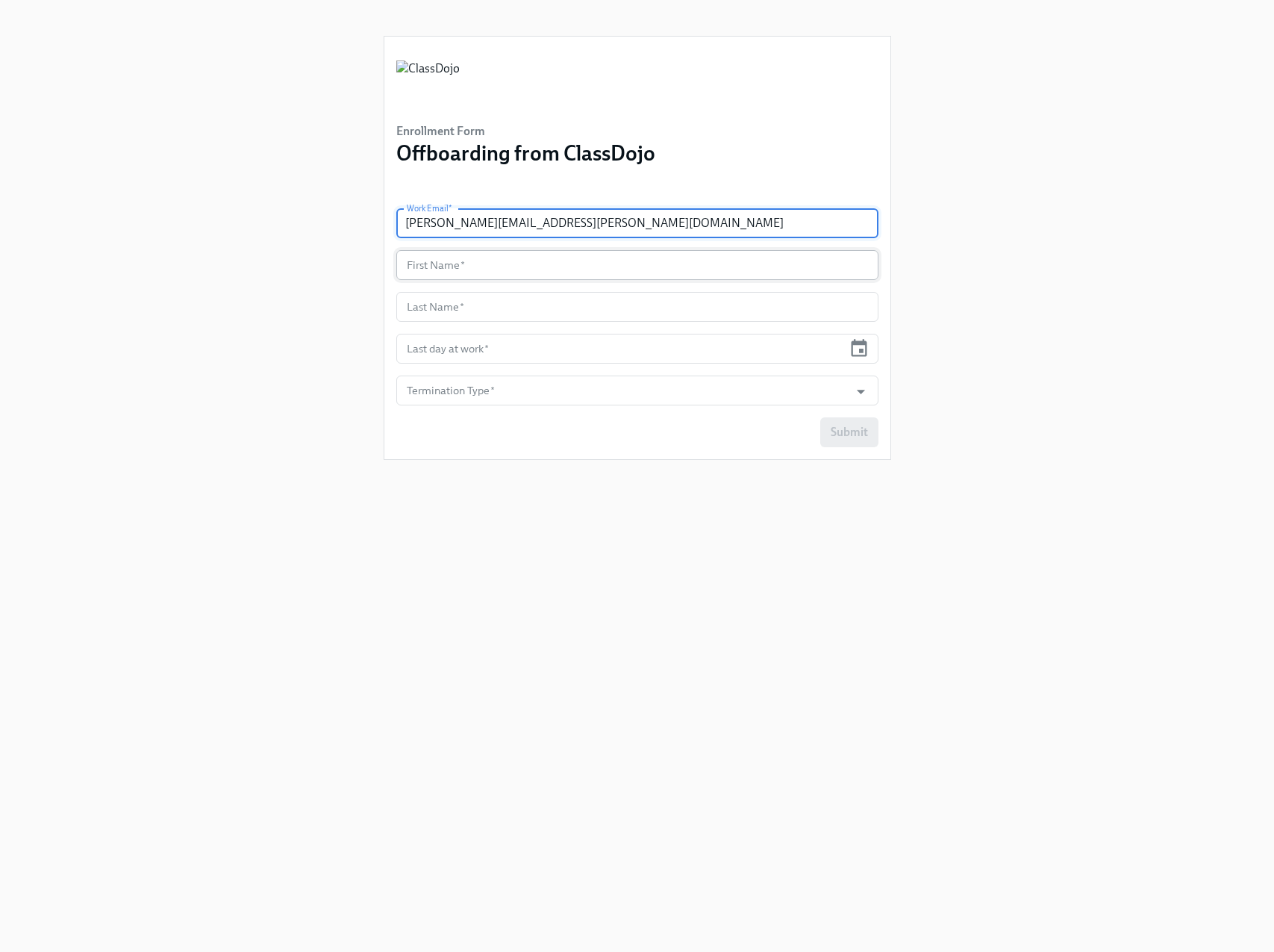
type input "[PERSON_NAME][EMAIL_ADDRESS][PERSON_NAME][DOMAIN_NAME]"
click at [759, 272] on input "text" at bounding box center [637, 265] width 483 height 30
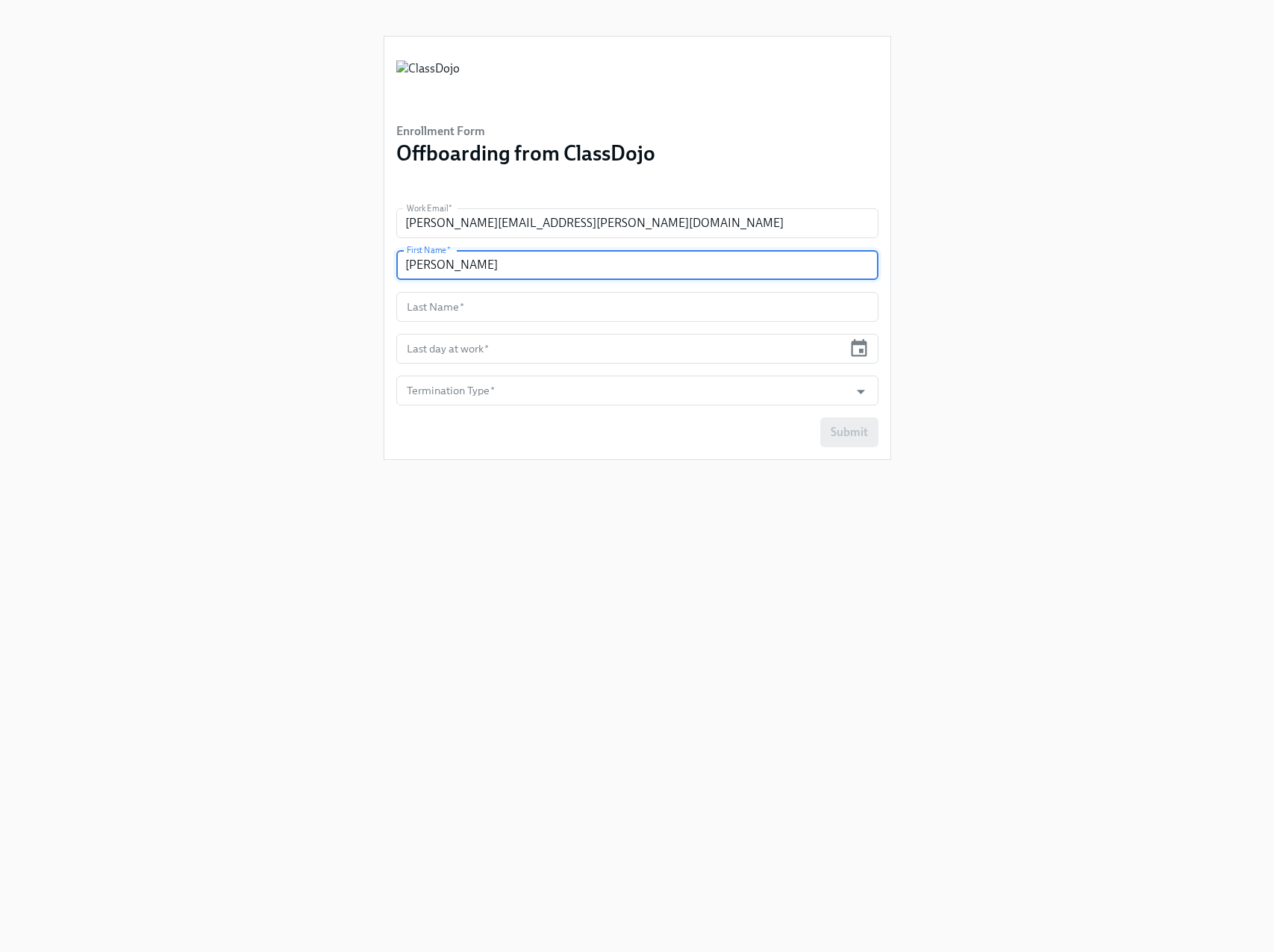
type input "[PERSON_NAME]"
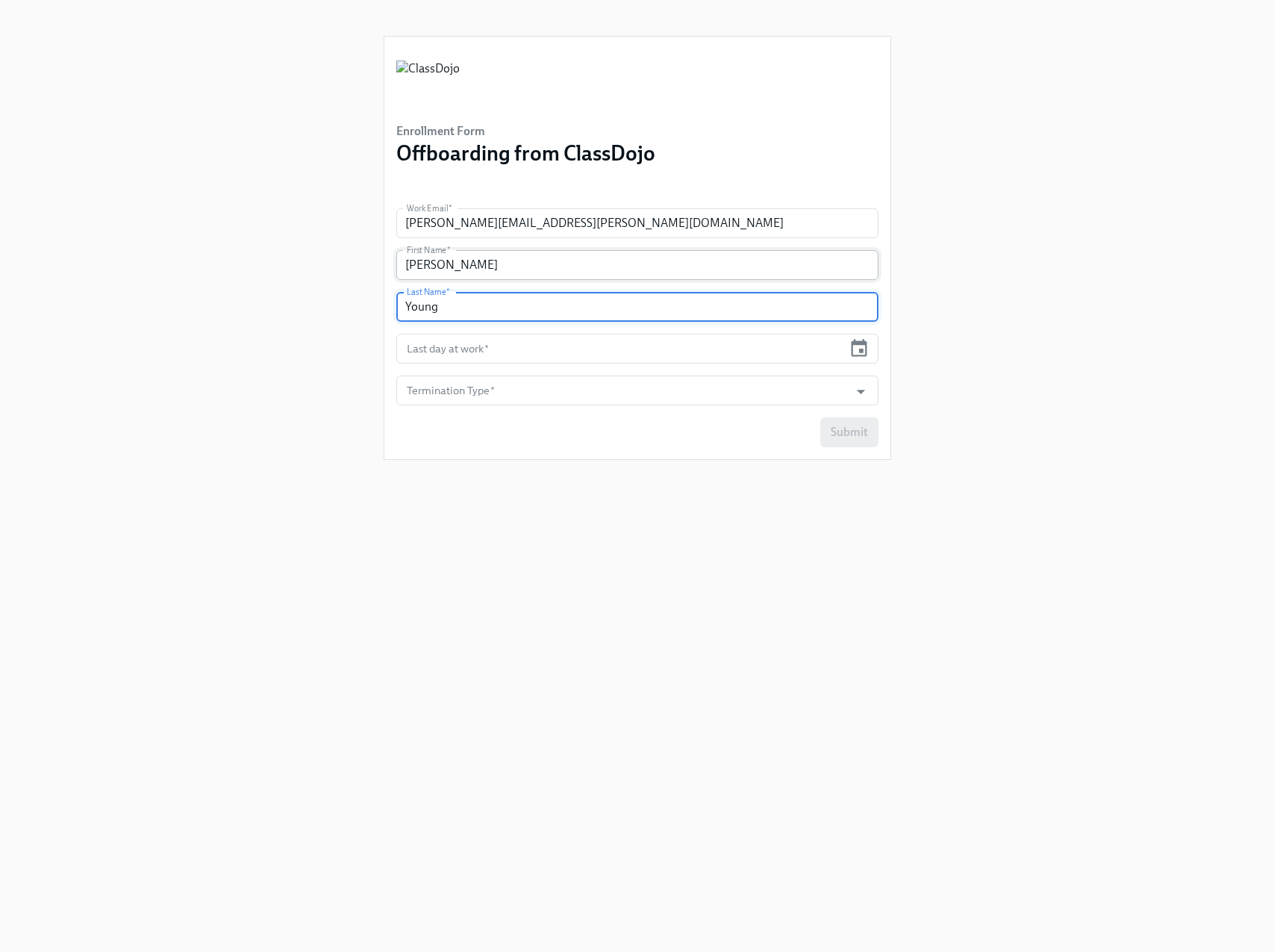
type input "Young"
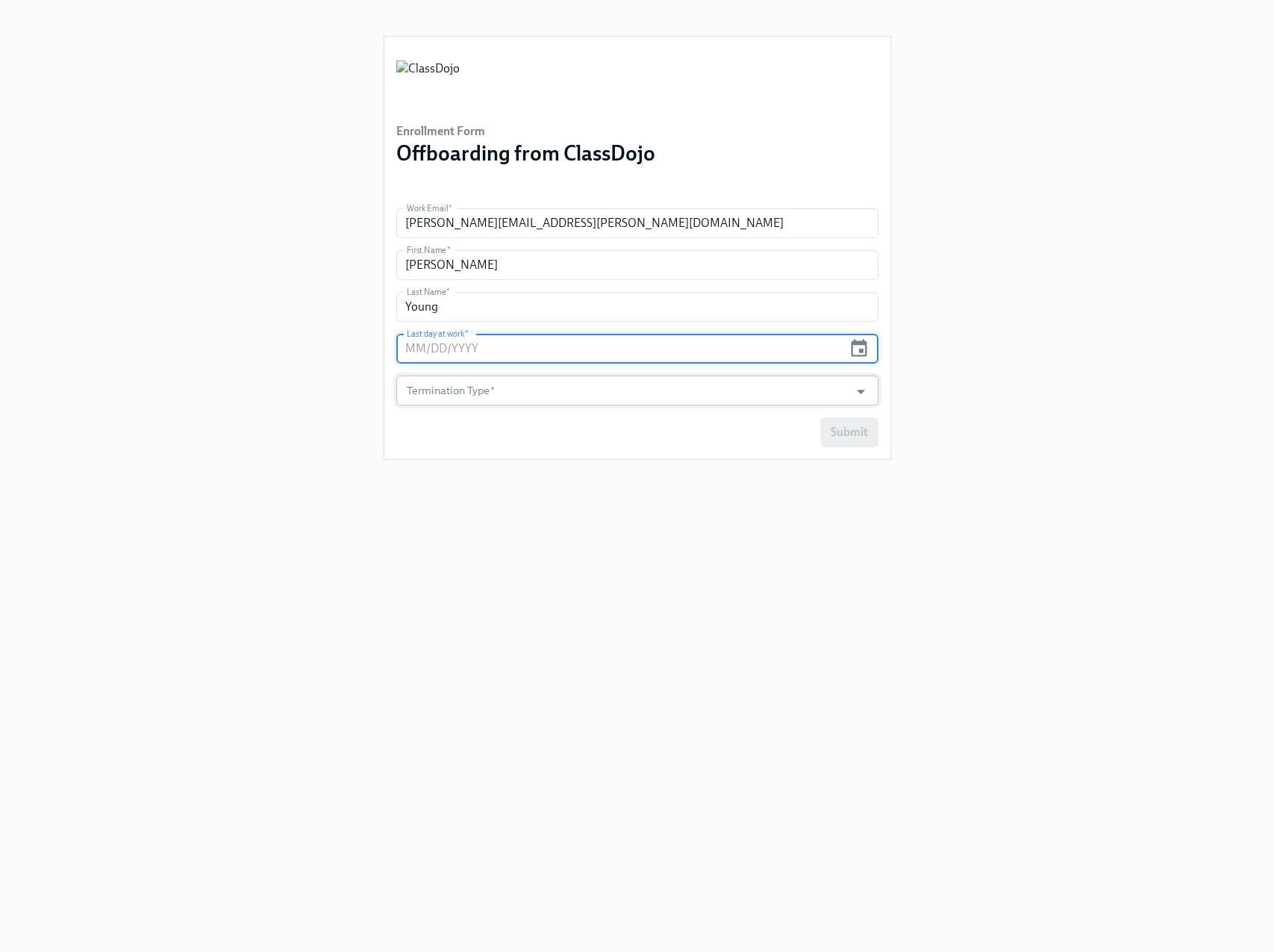
click at [580, 388] on input "Termination Type   *" at bounding box center [623, 391] width 439 height 30
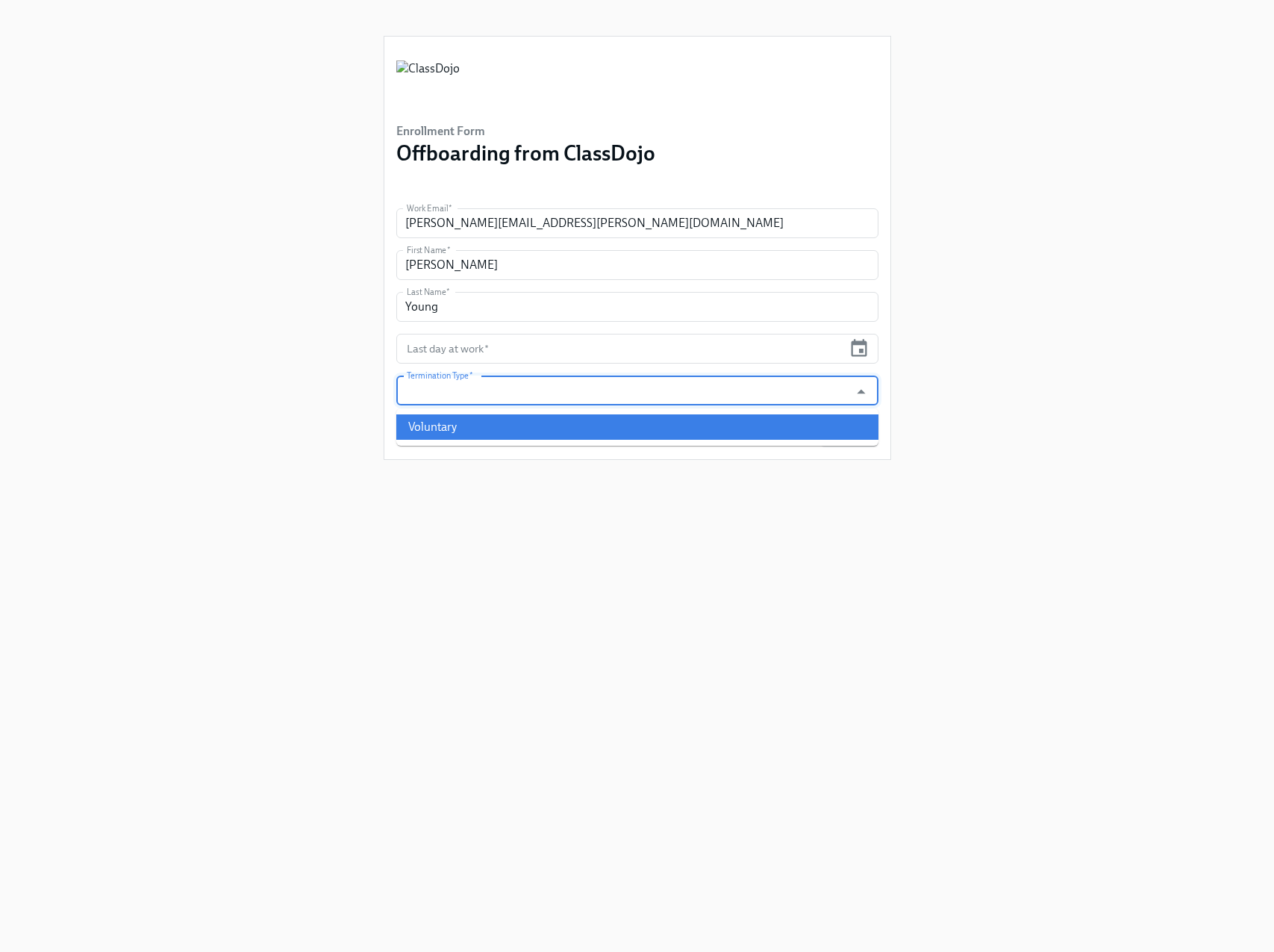
click at [496, 428] on li "Voluntary" at bounding box center [637, 427] width 483 height 25
type input "Voluntary"
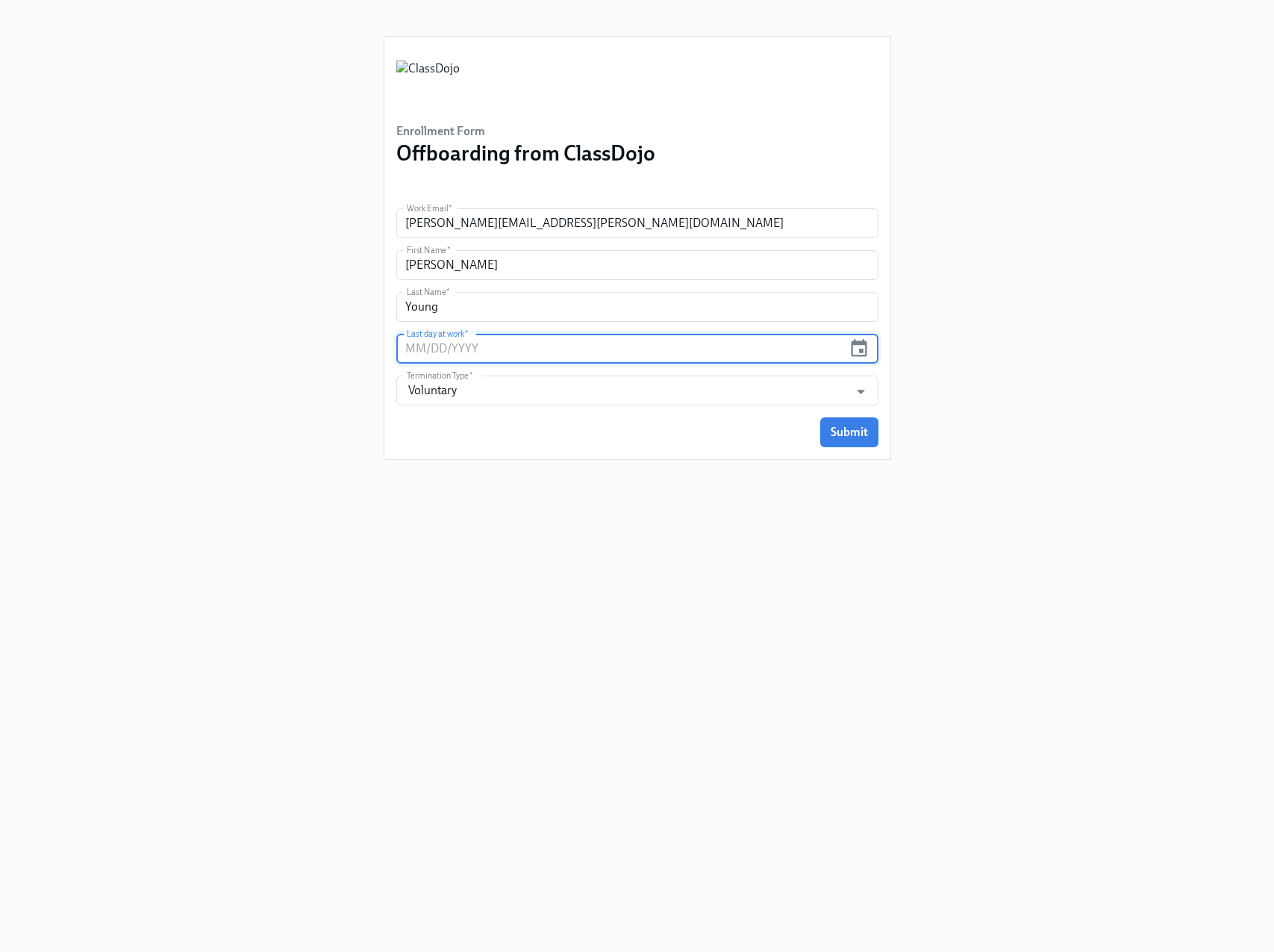
click at [564, 348] on input "text" at bounding box center [620, 349] width 447 height 30
click at [587, 357] on input "text" at bounding box center [620, 349] width 447 height 30
click at [574, 354] on input "text" at bounding box center [620, 349] width 447 height 30
click at [859, 351] on icon "button" at bounding box center [859, 347] width 16 height 18
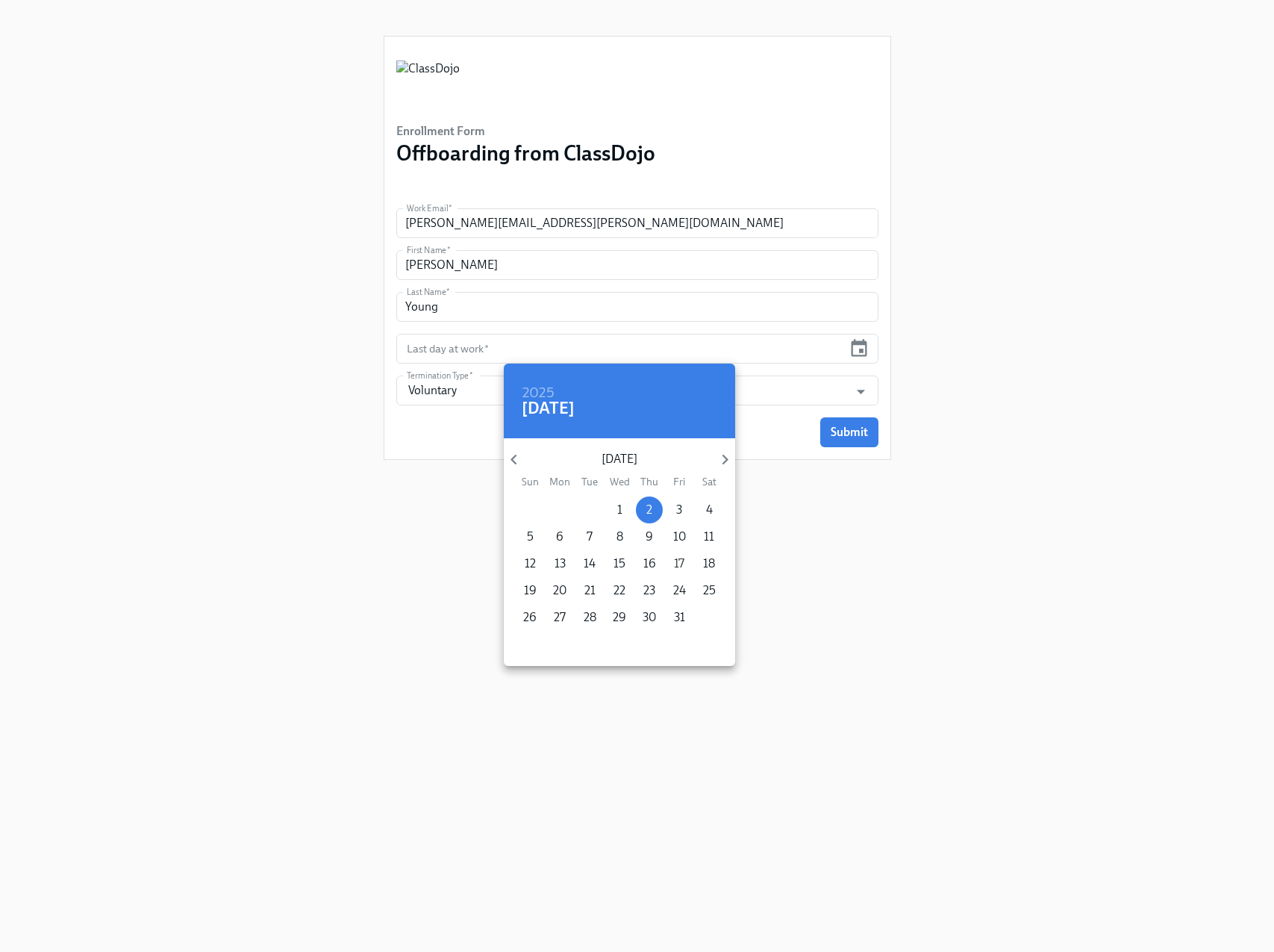
click at [680, 560] on p "17" at bounding box center [678, 564] width 10 height 17
type input "[DATE]"
drag, startPoint x: 927, startPoint y: 592, endPoint x: 897, endPoint y: 468, distance: 127.6
click at [927, 592] on div at bounding box center [637, 476] width 1274 height 952
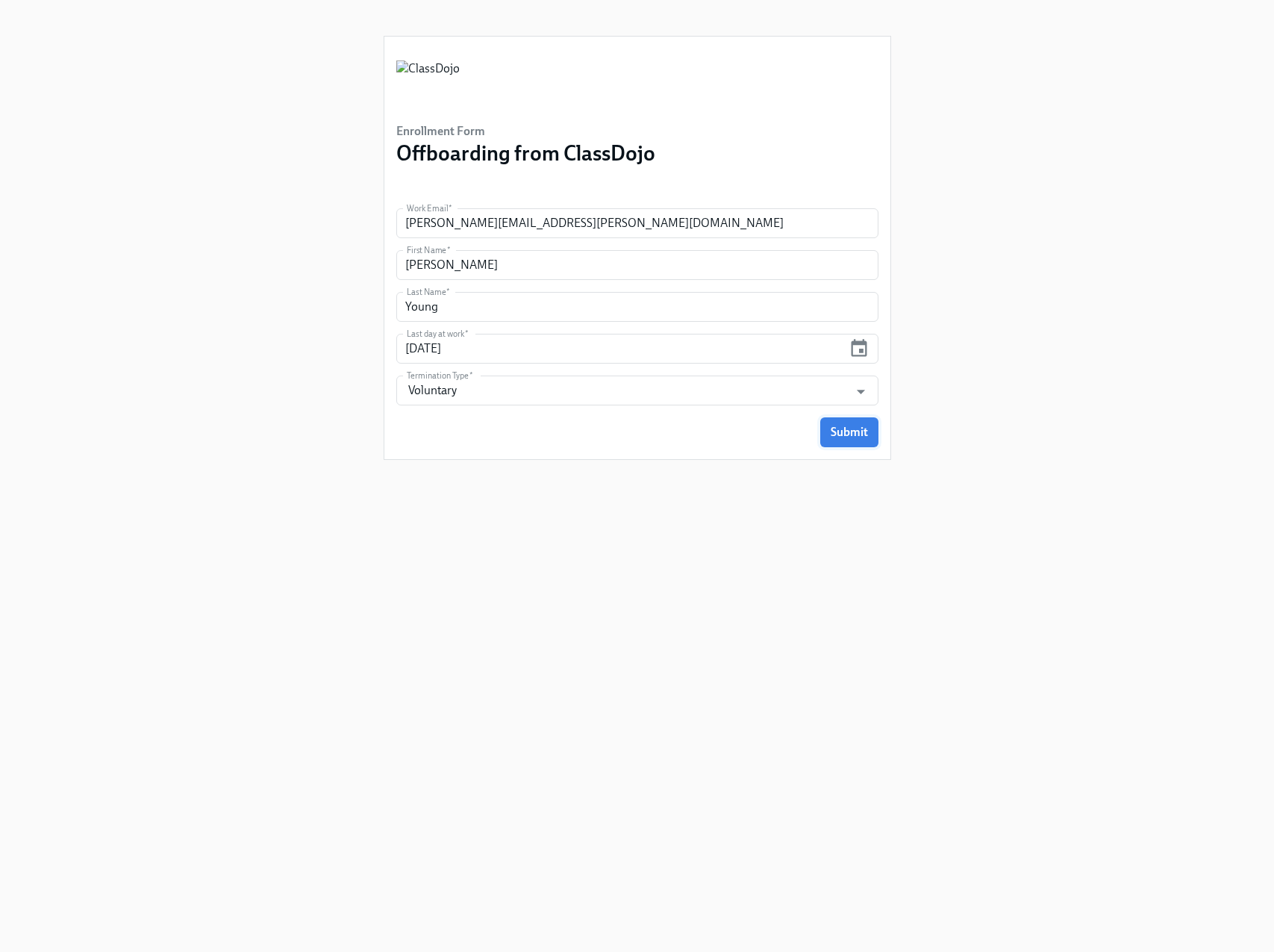
click at [842, 435] on span "Submit" at bounding box center [849, 432] width 37 height 15
